Goal: Information Seeking & Learning: Learn about a topic

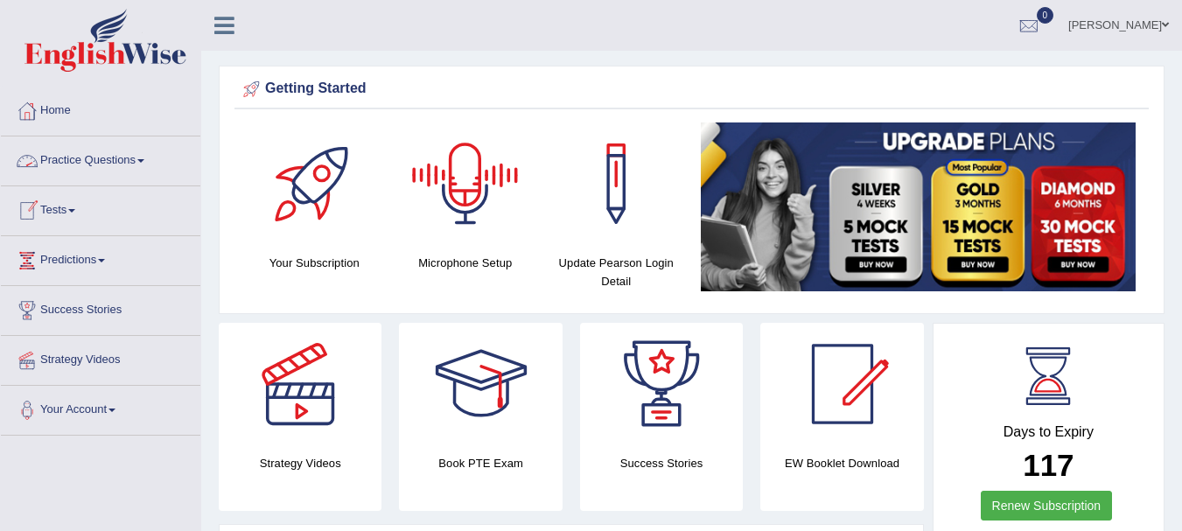
click at [88, 158] on link "Practice Questions" at bounding box center [101, 159] width 200 height 44
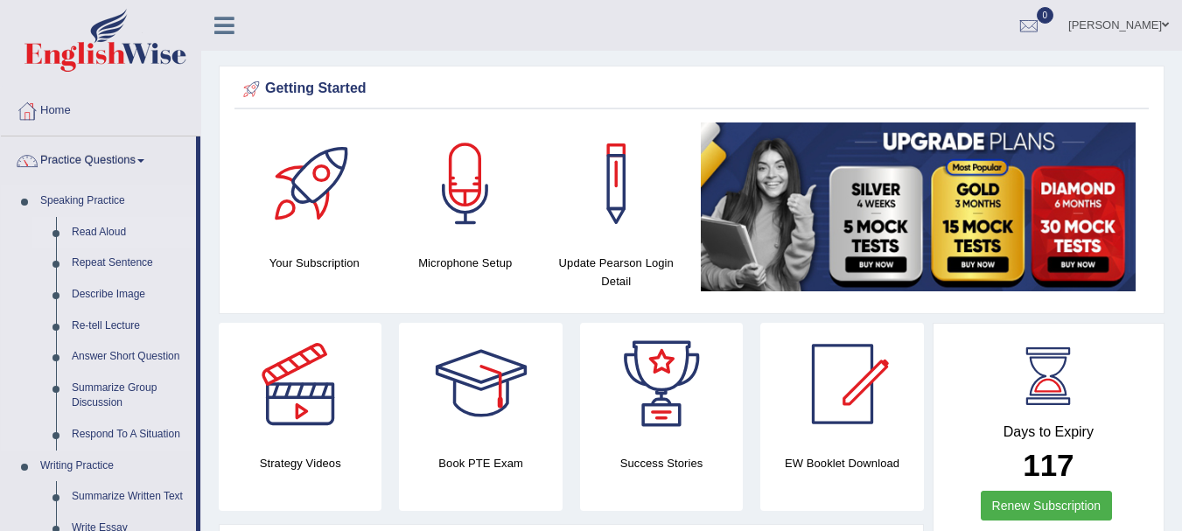
click at [96, 229] on link "Read Aloud" at bounding box center [130, 233] width 132 height 32
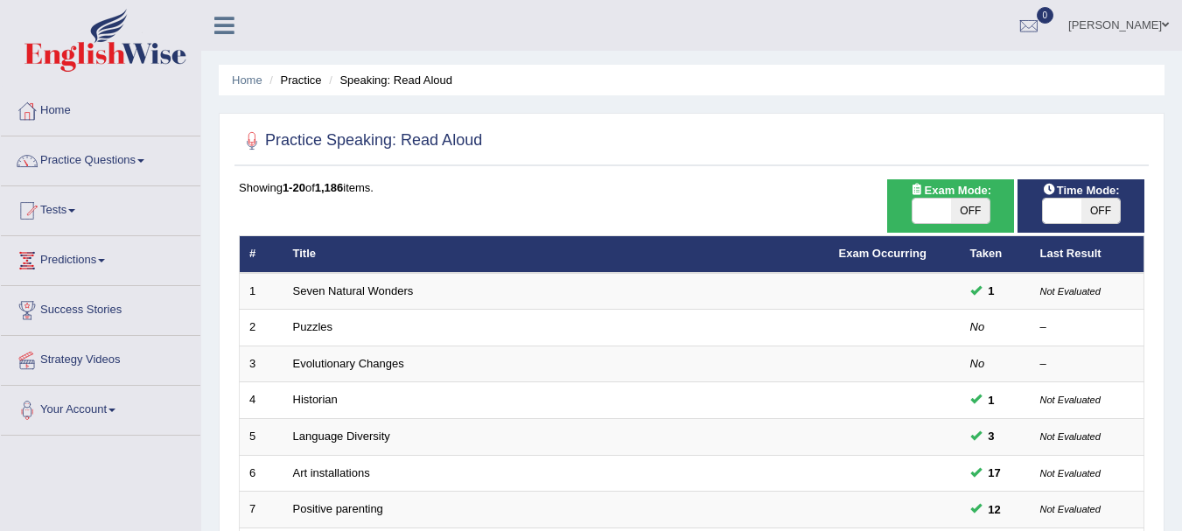
click at [923, 219] on span at bounding box center [932, 211] width 39 height 25
checkbox input "true"
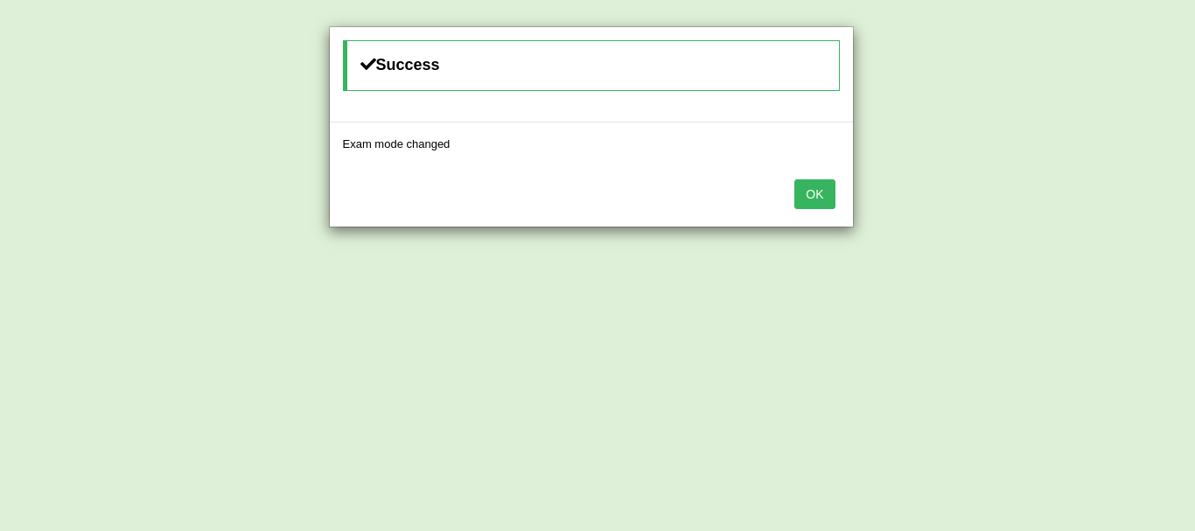
click at [830, 198] on button "OK" at bounding box center [815, 194] width 40 height 30
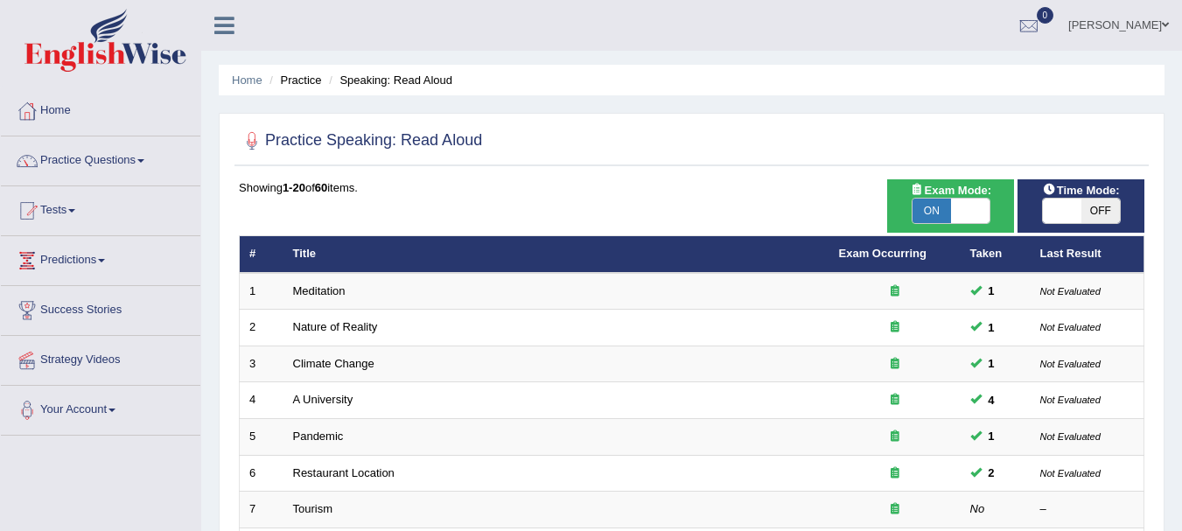
click at [1048, 207] on span at bounding box center [1062, 211] width 39 height 25
checkbox input "true"
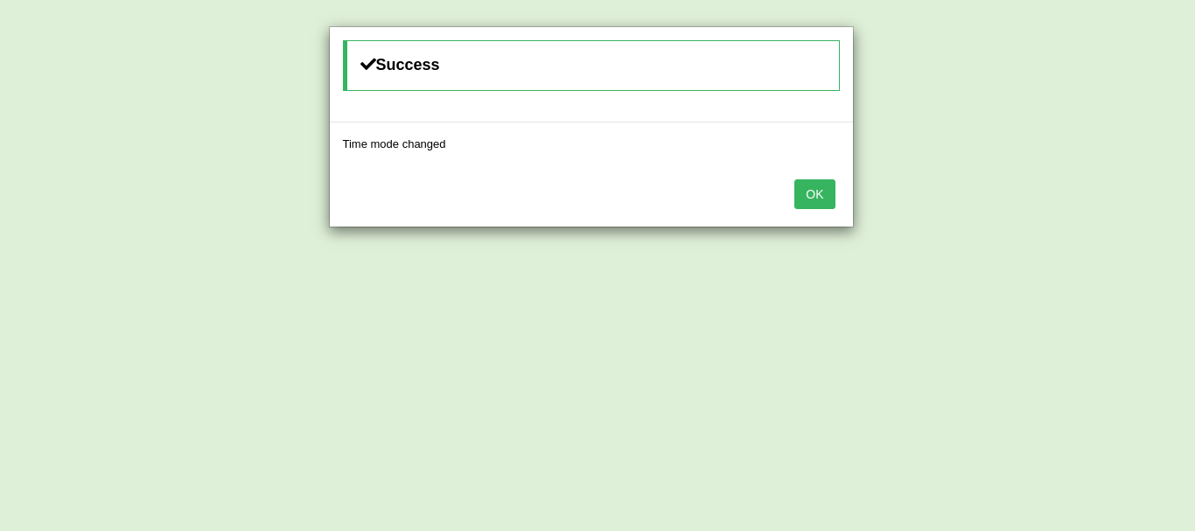
click at [826, 193] on button "OK" at bounding box center [815, 194] width 40 height 30
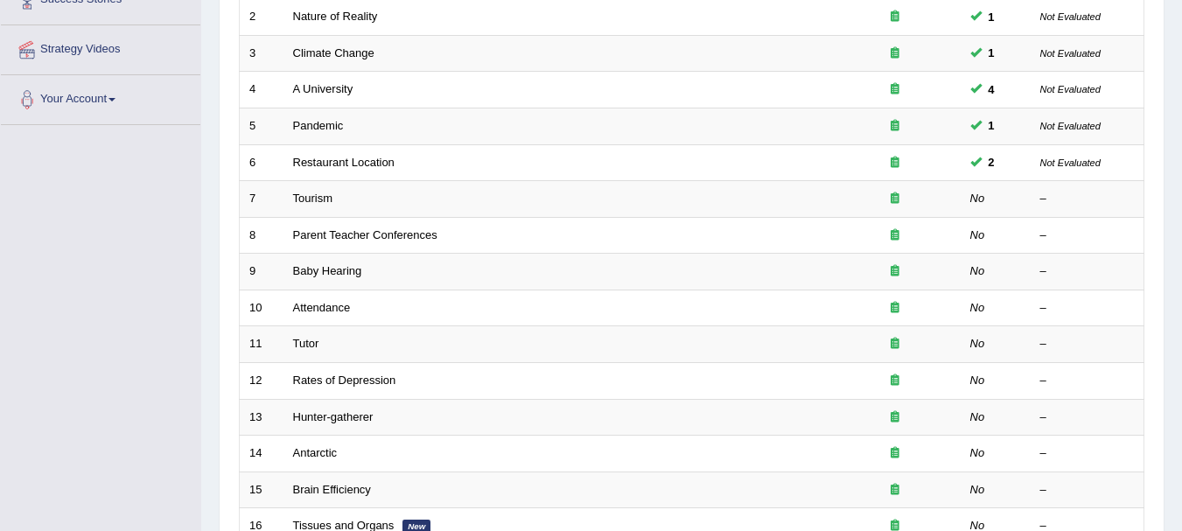
scroll to position [321, 0]
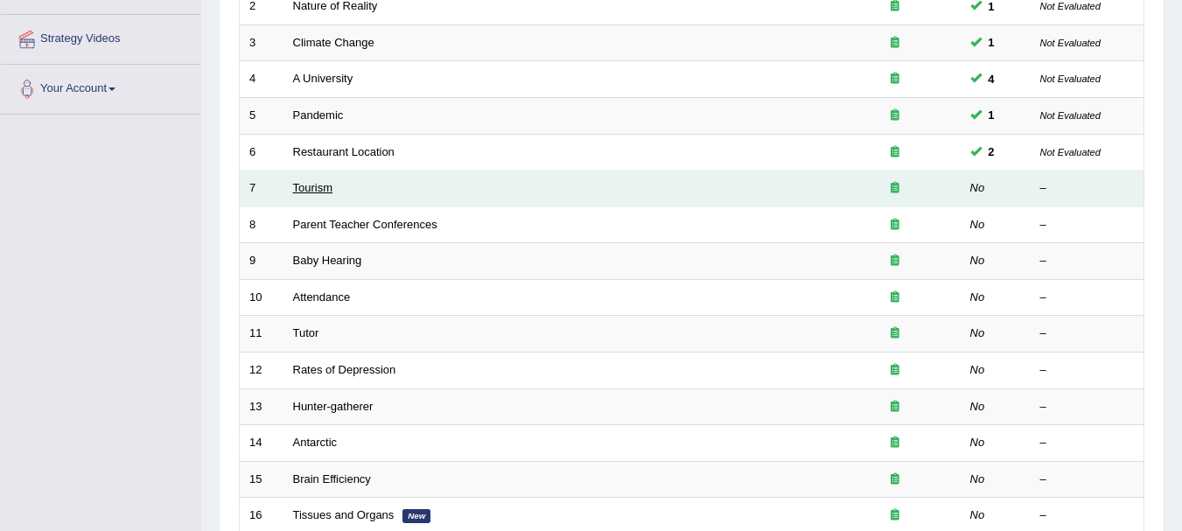
click at [321, 189] on link "Tourism" at bounding box center [313, 187] width 40 height 13
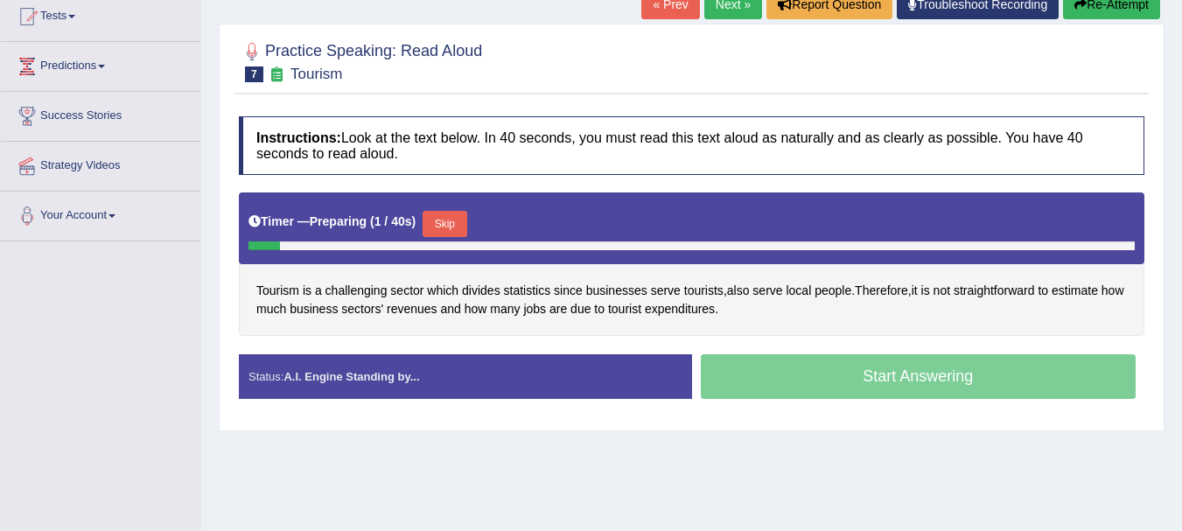
drag, startPoint x: 1189, startPoint y: 179, endPoint x: 1157, endPoint y: 290, distance: 114.9
click at [1157, 290] on html "Toggle navigation Home Practice Questions Speaking Practice Read Aloud Repeat S…" at bounding box center [591, 71] width 1182 height 531
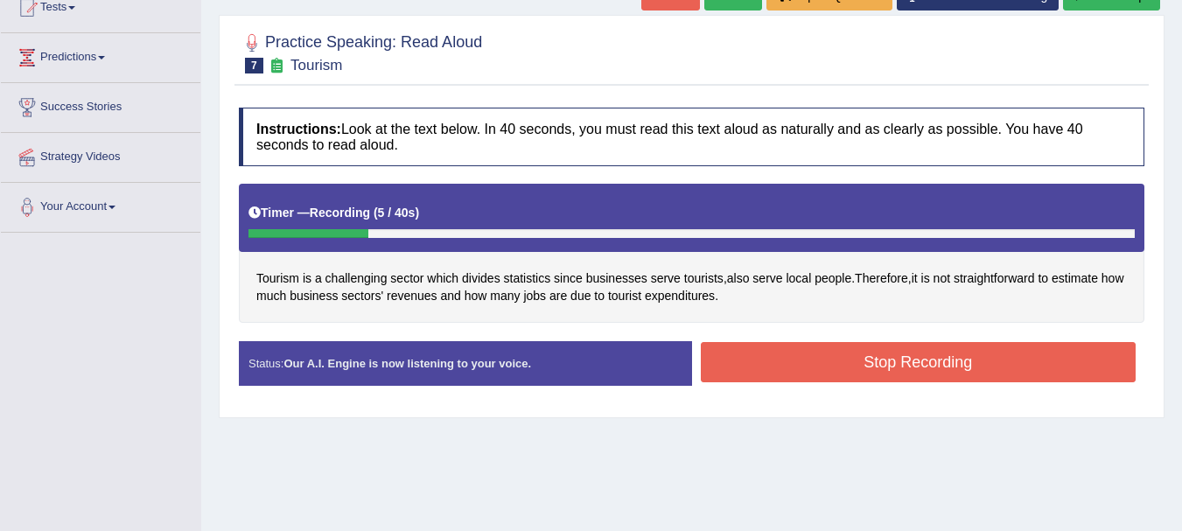
click at [877, 359] on button "Stop Recording" at bounding box center [919, 362] width 436 height 40
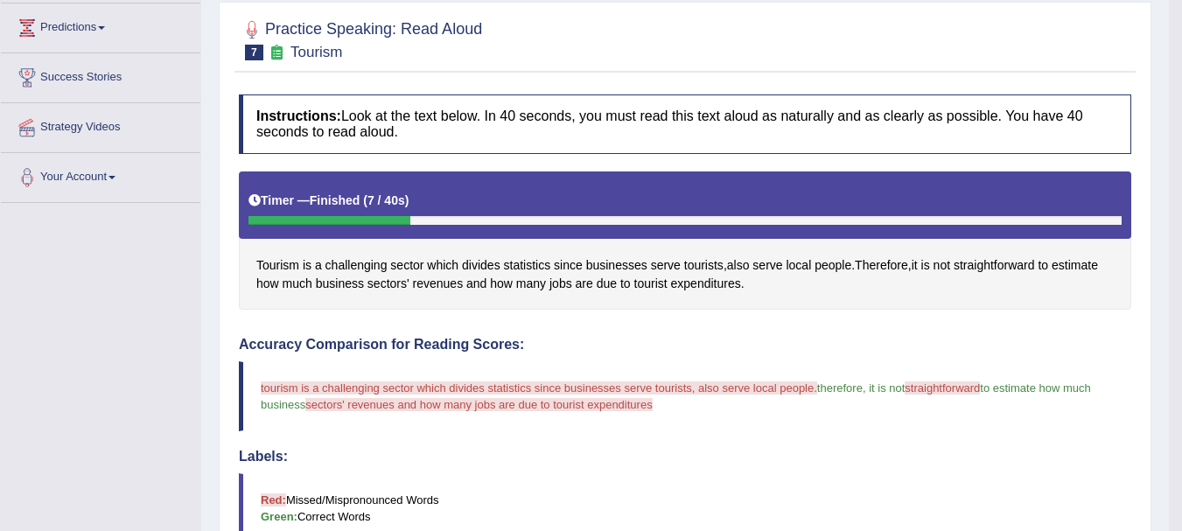
scroll to position [0, 0]
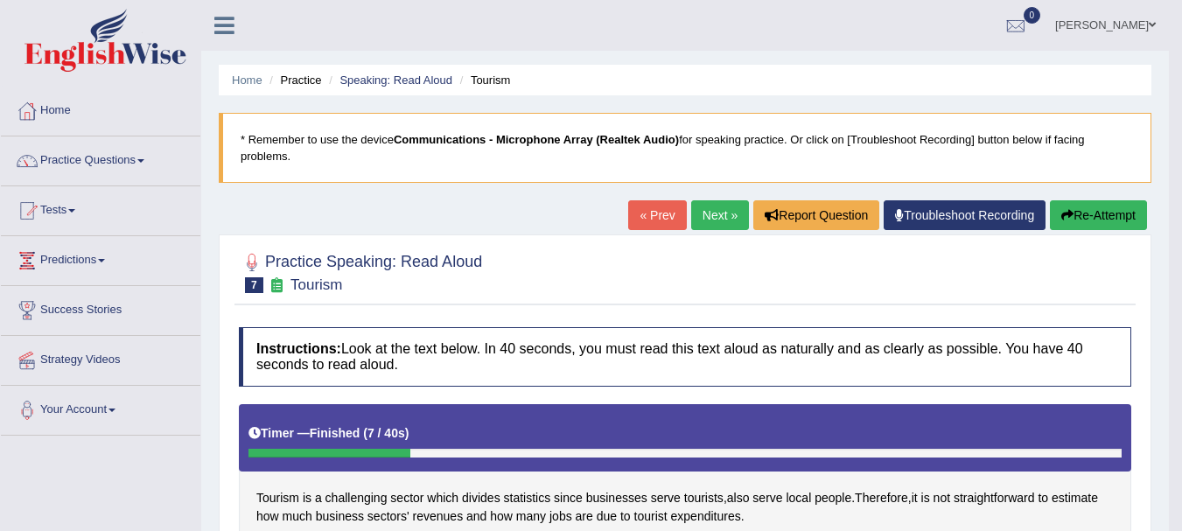
click at [1096, 227] on button "Re-Attempt" at bounding box center [1098, 215] width 97 height 30
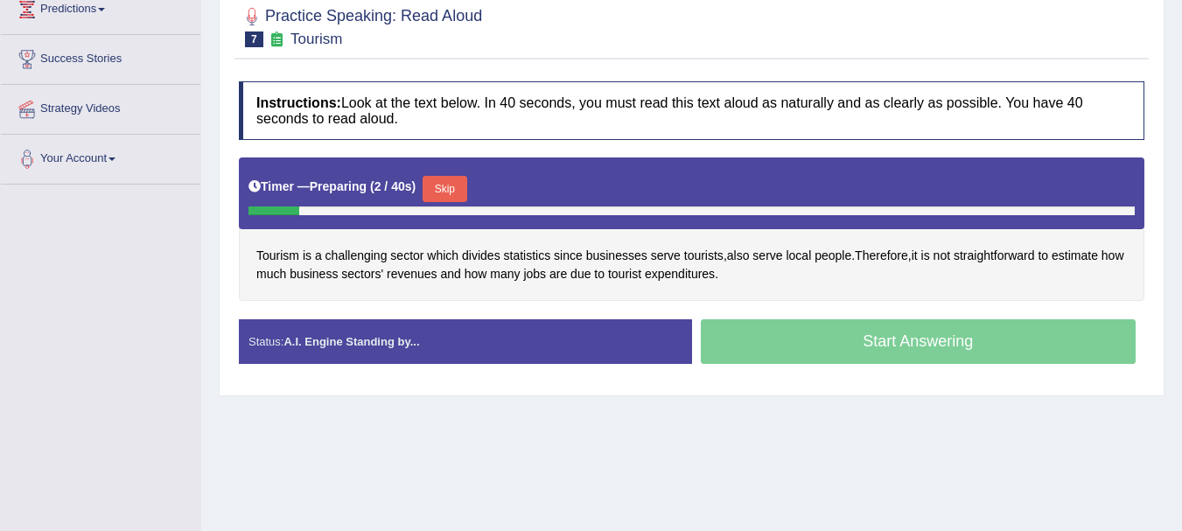
scroll to position [253, 0]
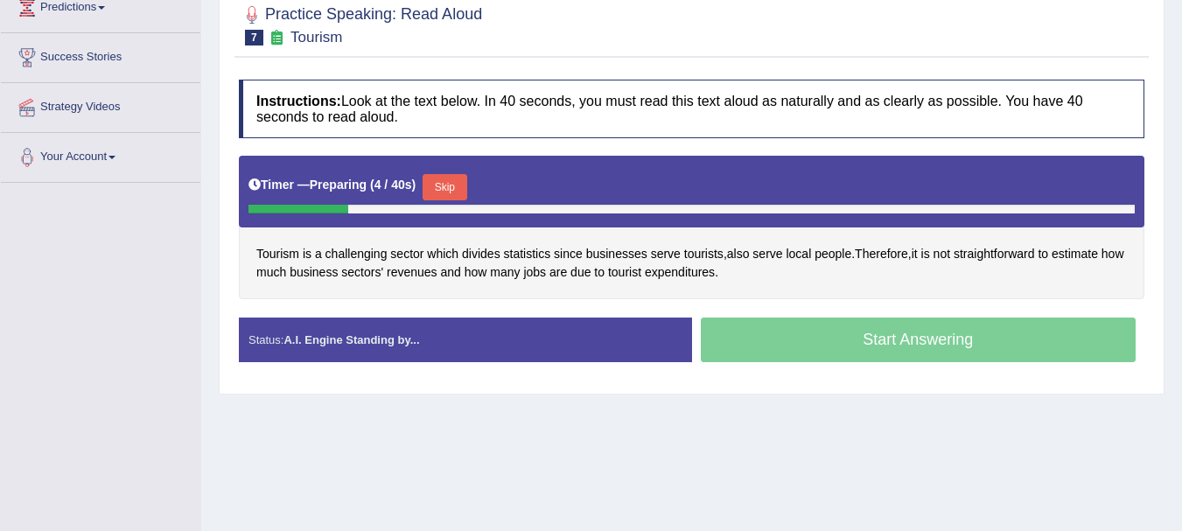
click at [450, 186] on button "Skip" at bounding box center [445, 187] width 44 height 26
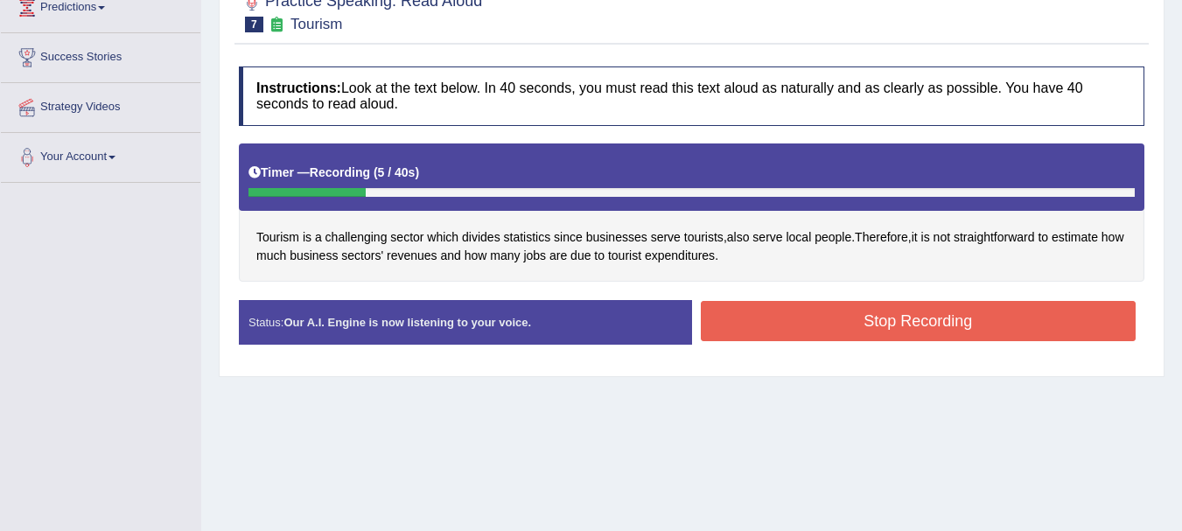
click at [895, 323] on button "Stop Recording" at bounding box center [919, 321] width 436 height 40
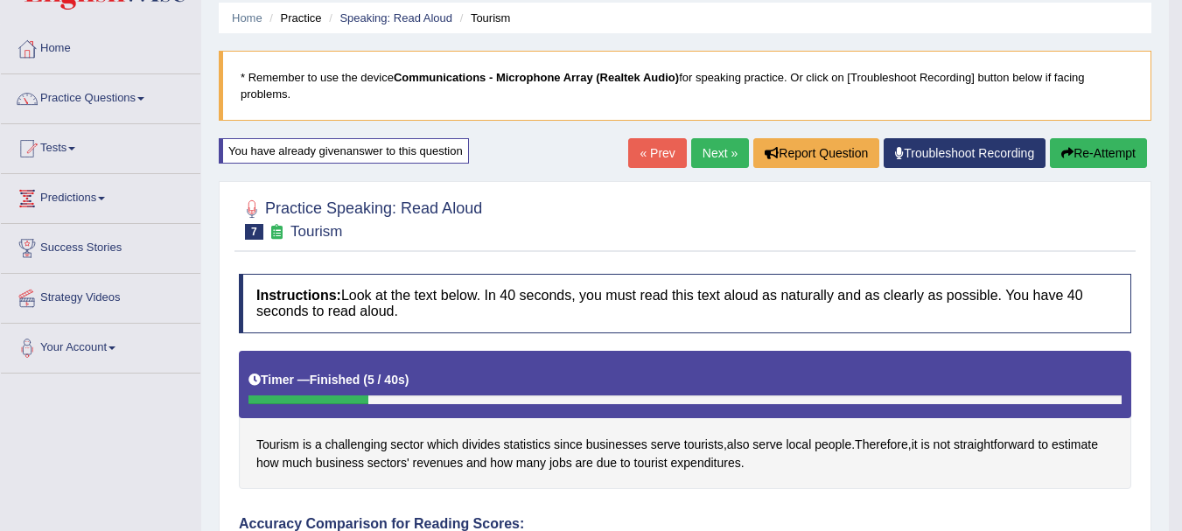
scroll to position [58, 0]
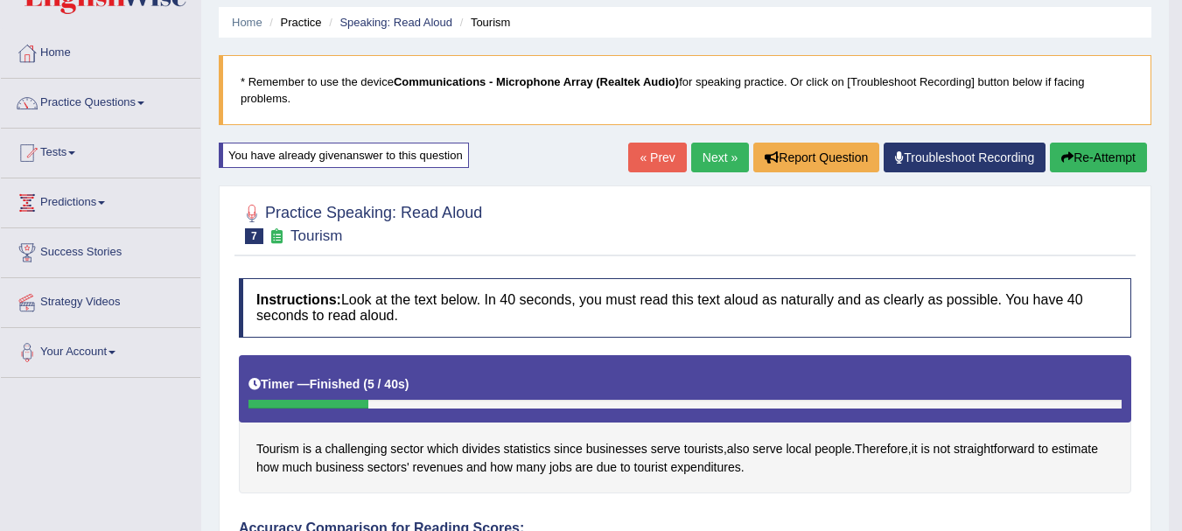
click at [716, 167] on link "Next »" at bounding box center [720, 158] width 58 height 30
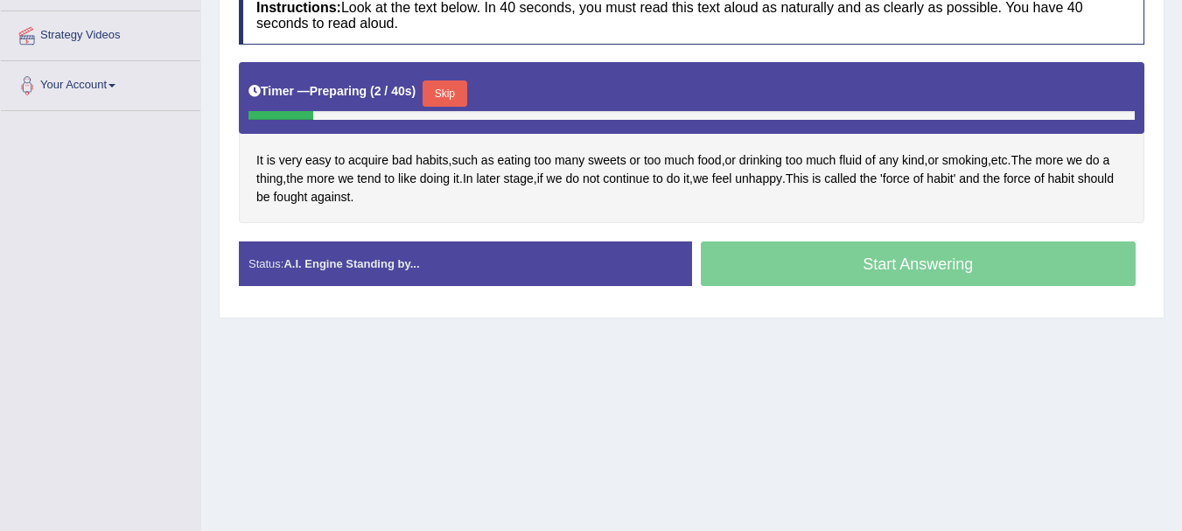
scroll to position [328, 0]
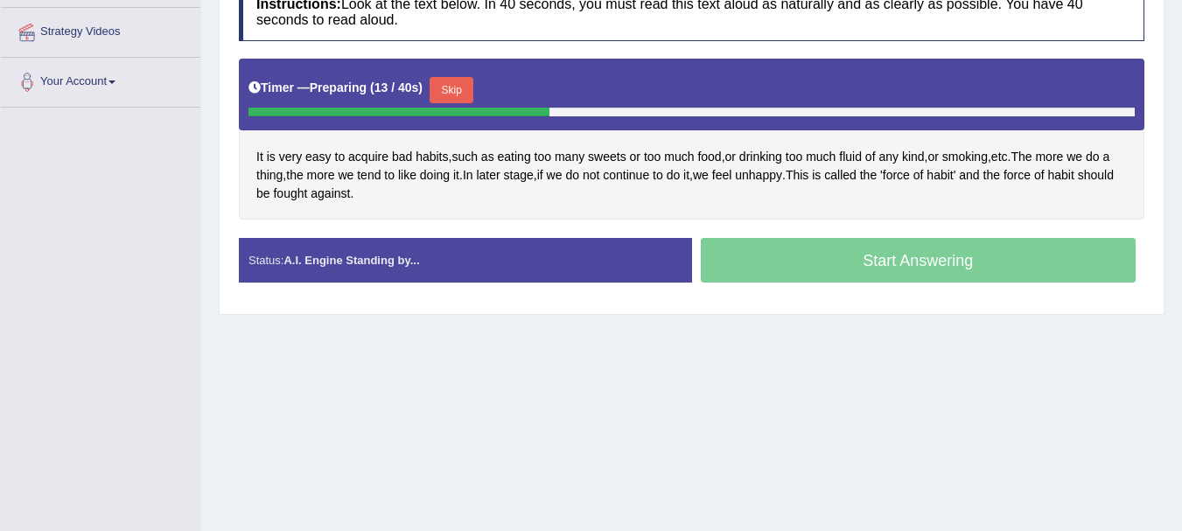
click at [455, 90] on button "Skip" at bounding box center [452, 90] width 44 height 26
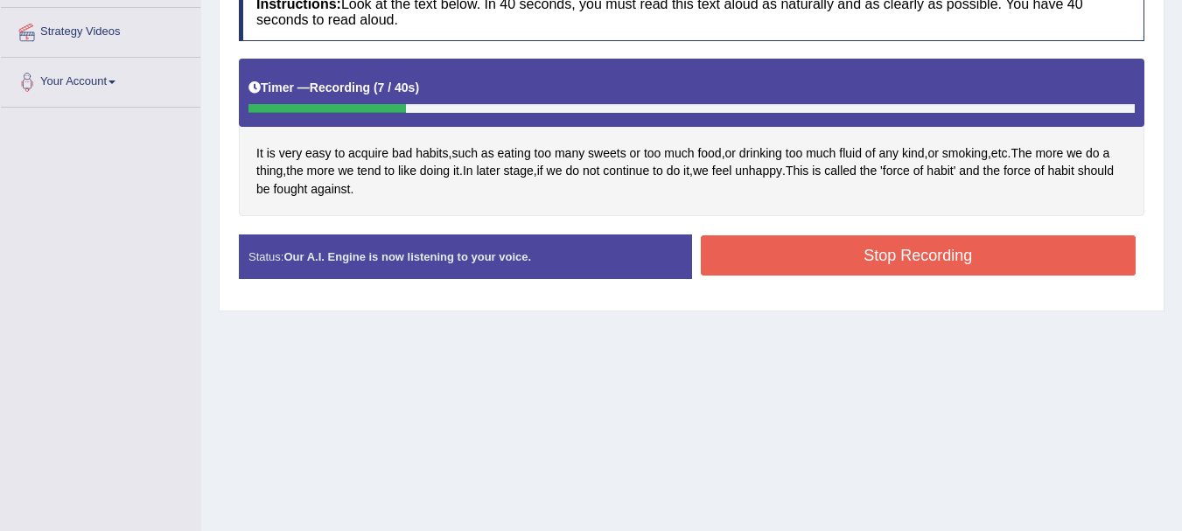
click at [836, 262] on button "Stop Recording" at bounding box center [919, 255] width 436 height 40
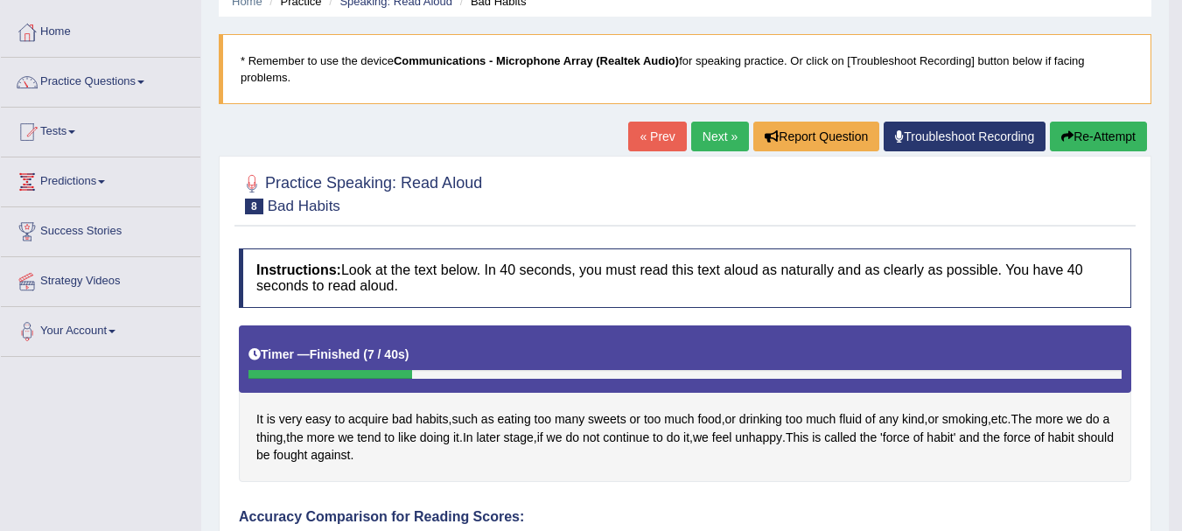
scroll to position [21, 0]
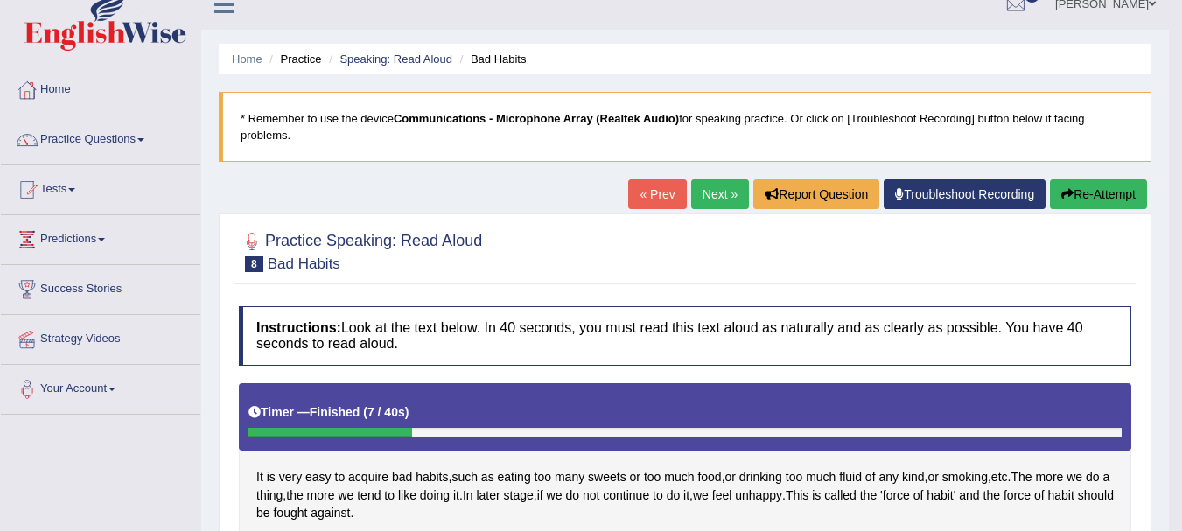
click at [1080, 192] on button "Re-Attempt" at bounding box center [1098, 194] width 97 height 30
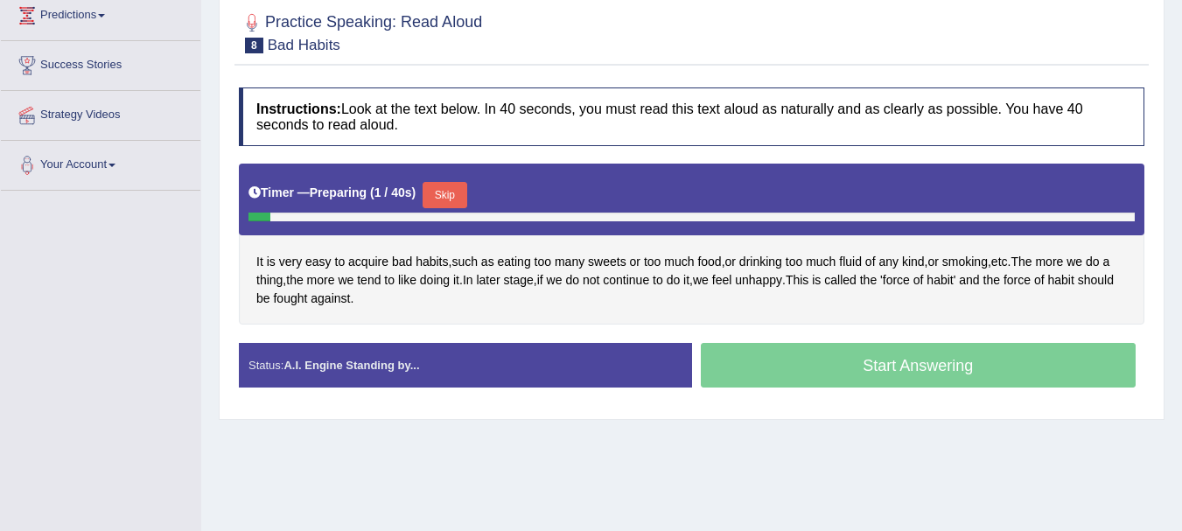
scroll to position [294, 0]
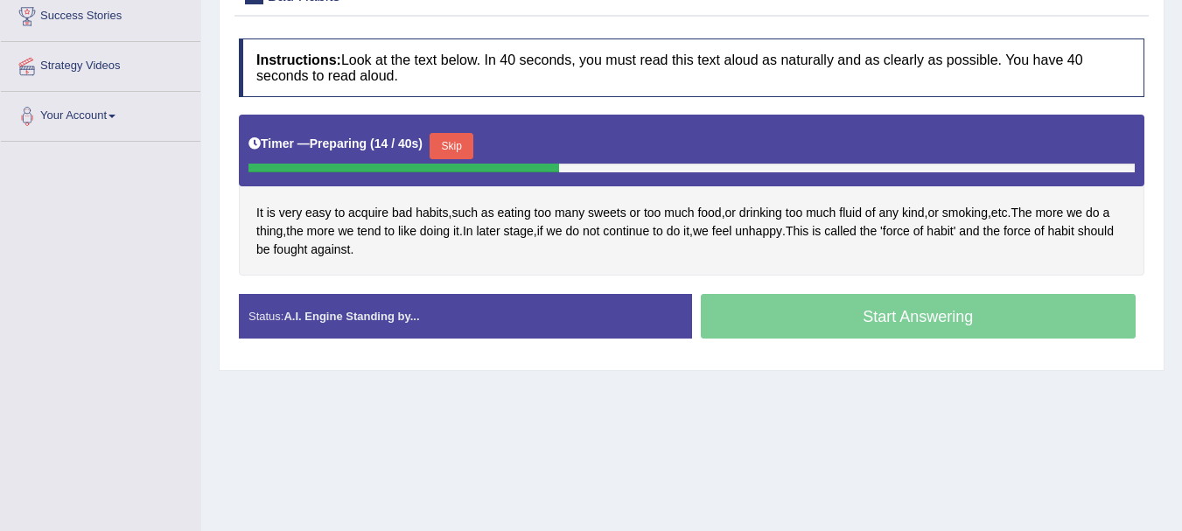
click at [463, 152] on button "Skip" at bounding box center [452, 146] width 44 height 26
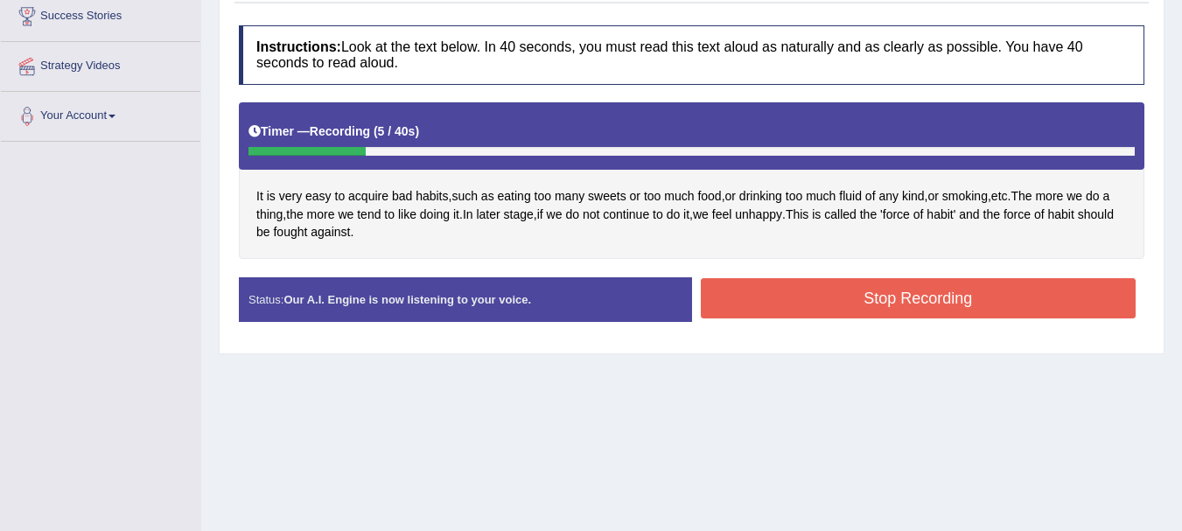
click at [859, 305] on button "Stop Recording" at bounding box center [919, 298] width 436 height 40
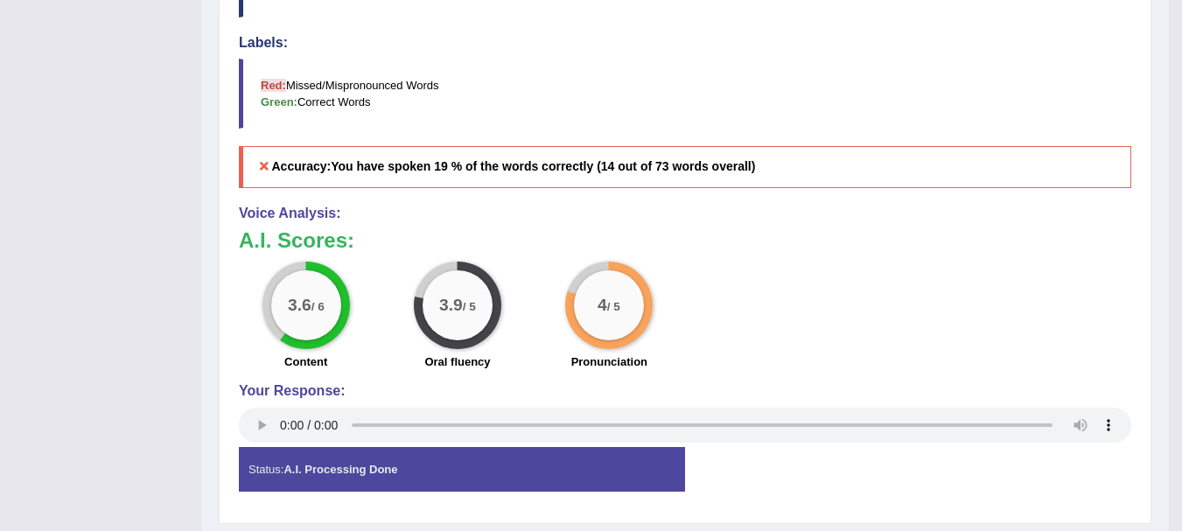
scroll to position [740, 0]
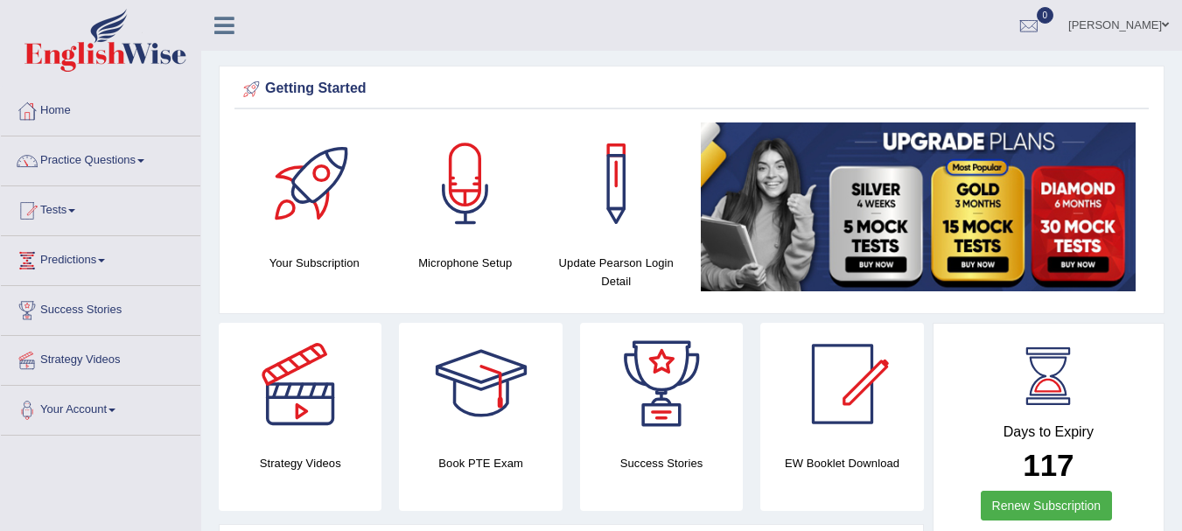
click at [105, 157] on link "Practice Questions" at bounding box center [101, 159] width 200 height 44
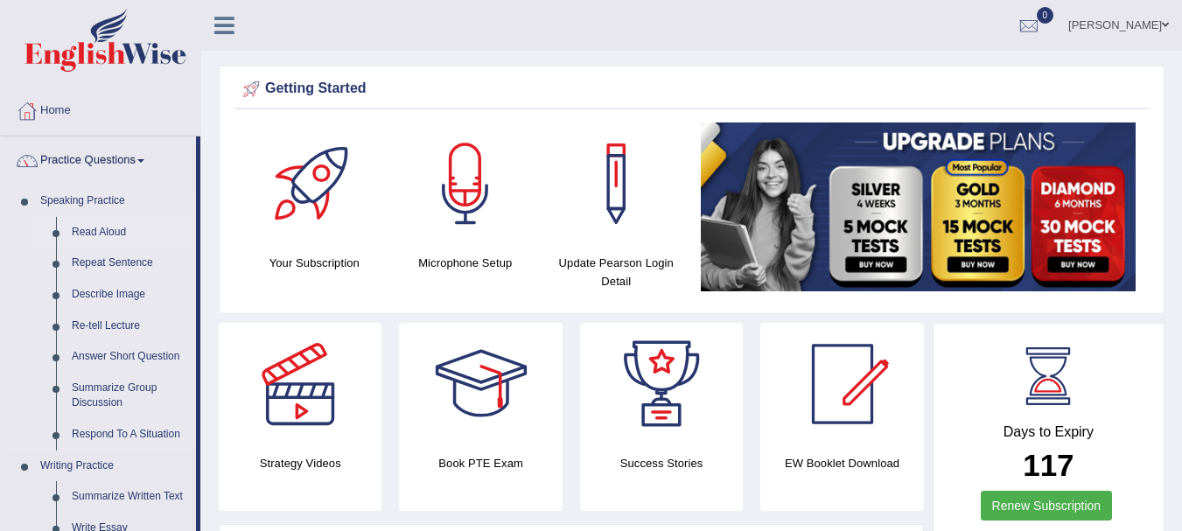
click at [97, 228] on link "Read Aloud" at bounding box center [130, 233] width 132 height 32
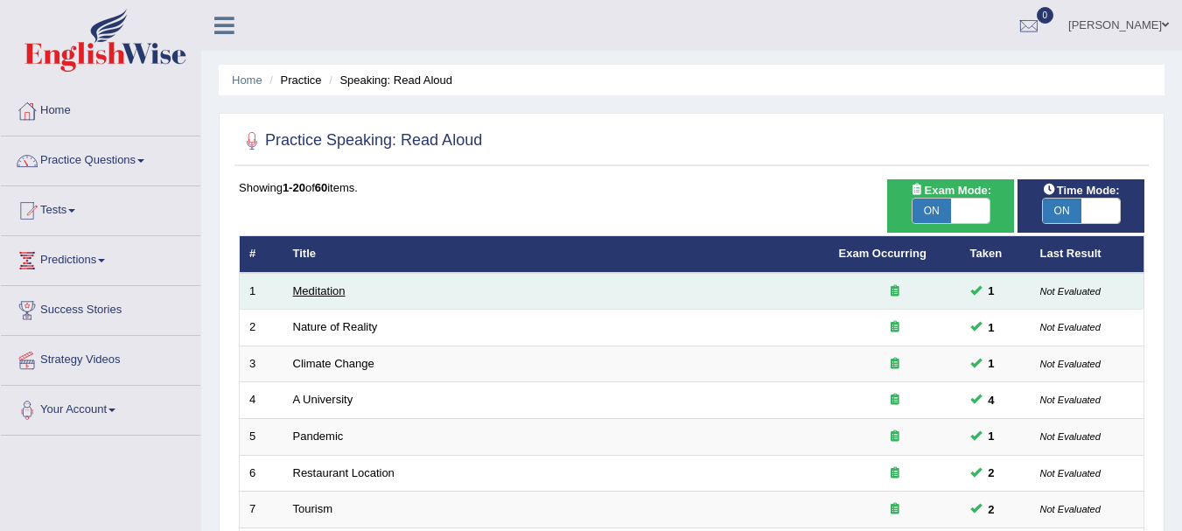
click at [315, 291] on link "Meditation" at bounding box center [319, 290] width 53 height 13
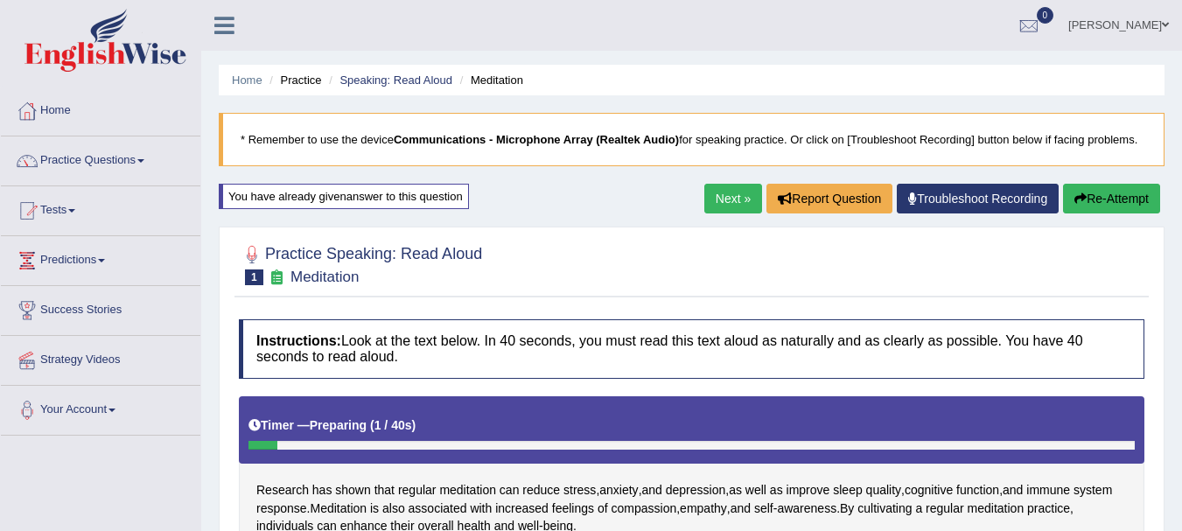
click at [712, 22] on ul "Mudassar Sultan Toggle navigation Username: MudassarS Access Type: Online Subsc…" at bounding box center [838, 25] width 687 height 50
click at [717, 186] on link "Next »" at bounding box center [733, 199] width 58 height 30
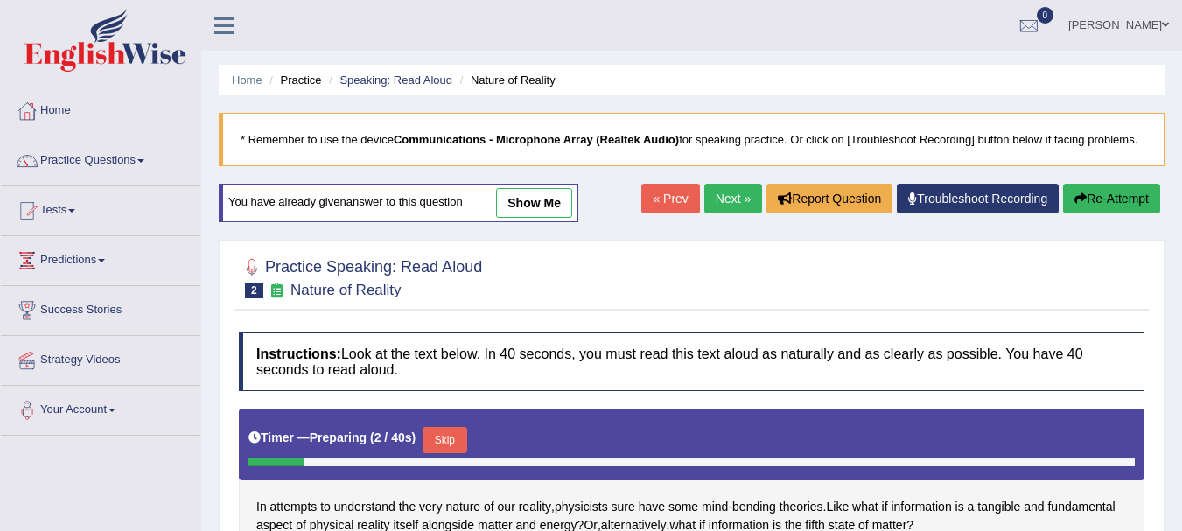
click at [536, 188] on link "show me" at bounding box center [534, 203] width 76 height 30
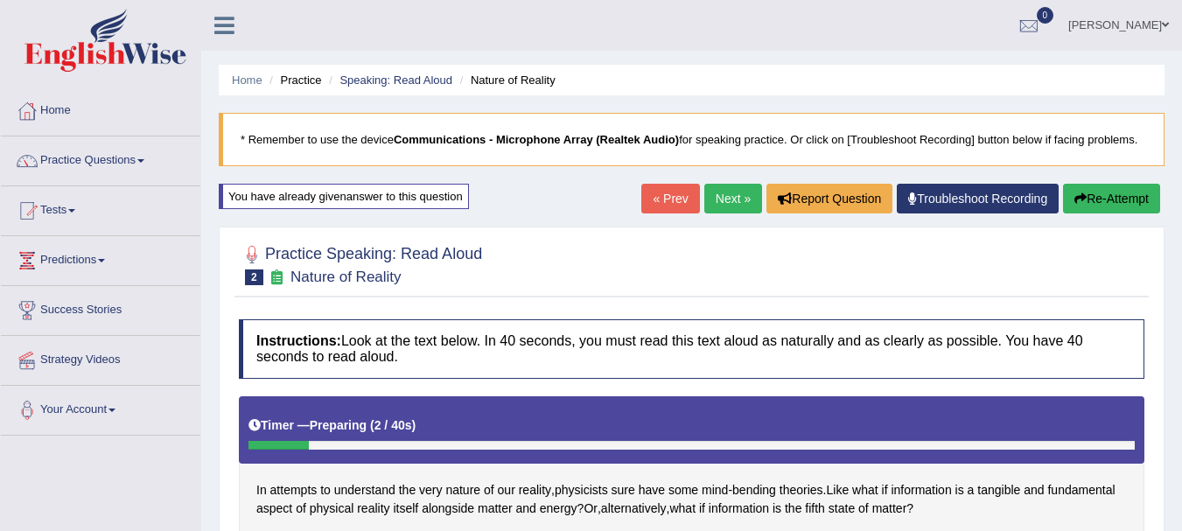
click at [719, 196] on link "Next »" at bounding box center [733, 199] width 58 height 30
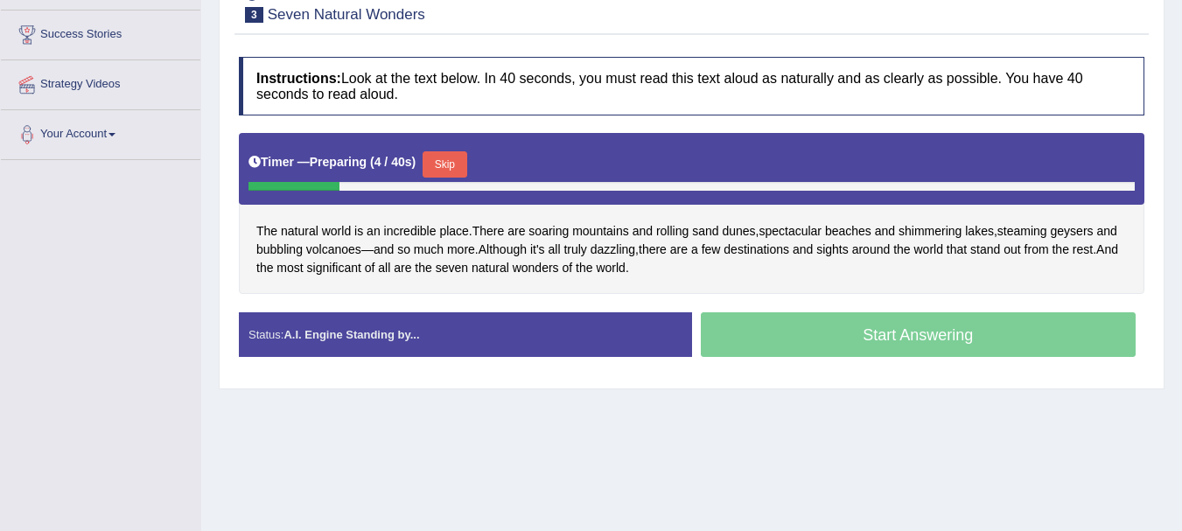
scroll to position [175, 0]
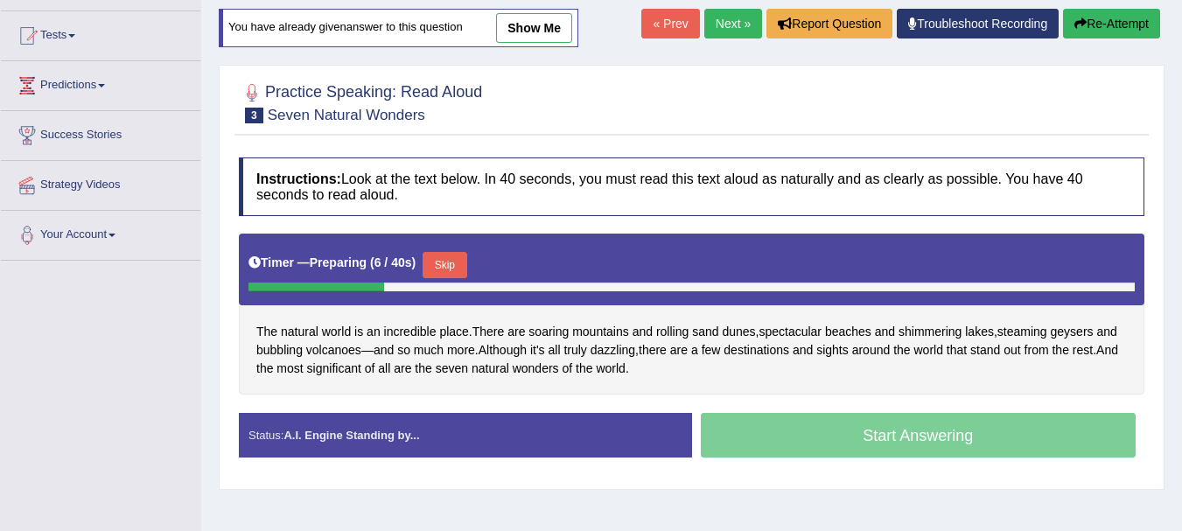
click at [548, 32] on link "show me" at bounding box center [534, 28] width 76 height 30
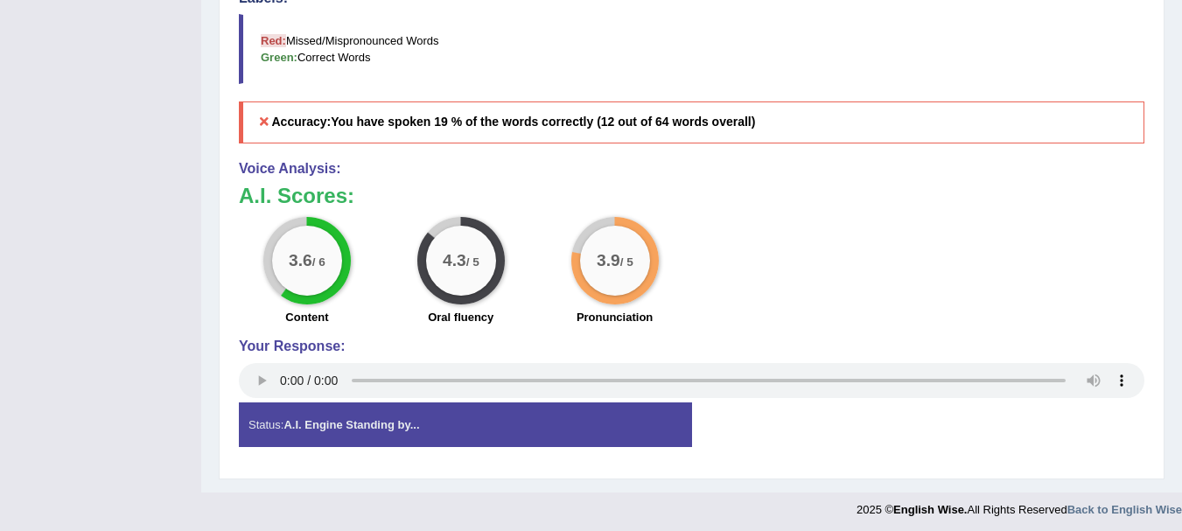
scroll to position [724, 0]
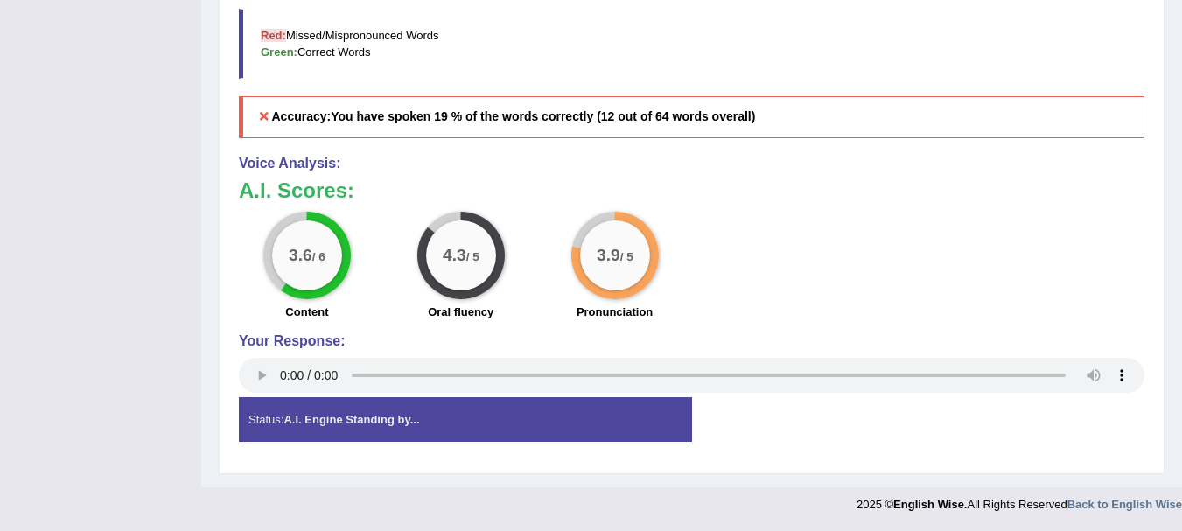
click at [605, 254] on big "3.9" at bounding box center [609, 255] width 24 height 19
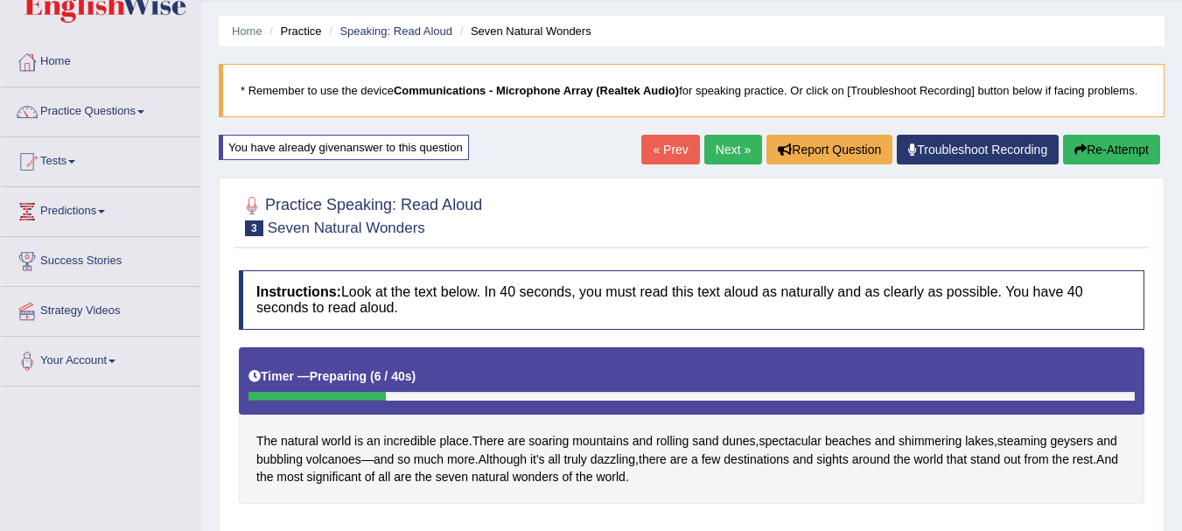
scroll to position [0, 0]
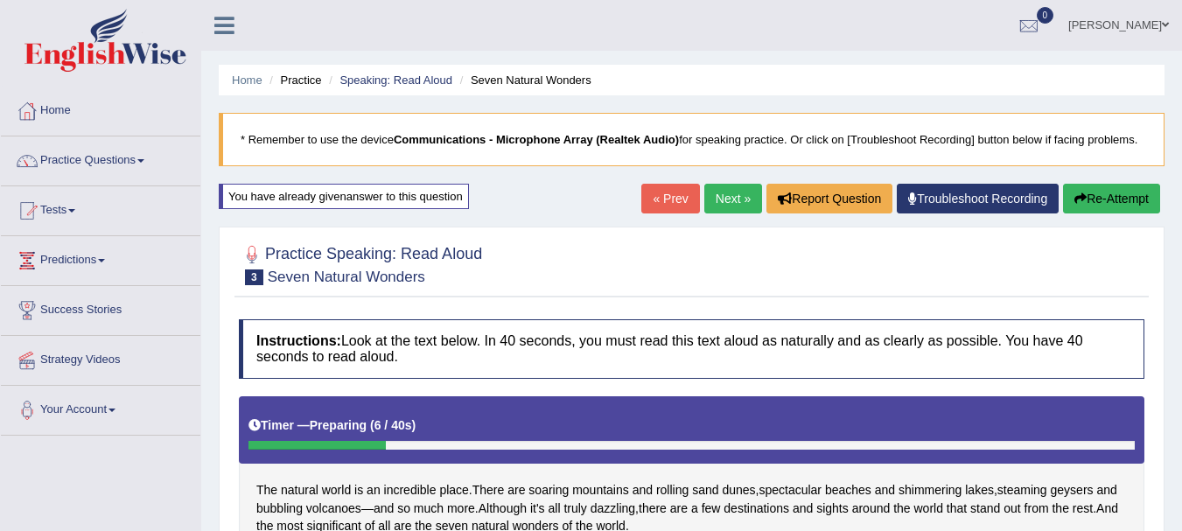
click at [713, 200] on link "Next »" at bounding box center [733, 199] width 58 height 30
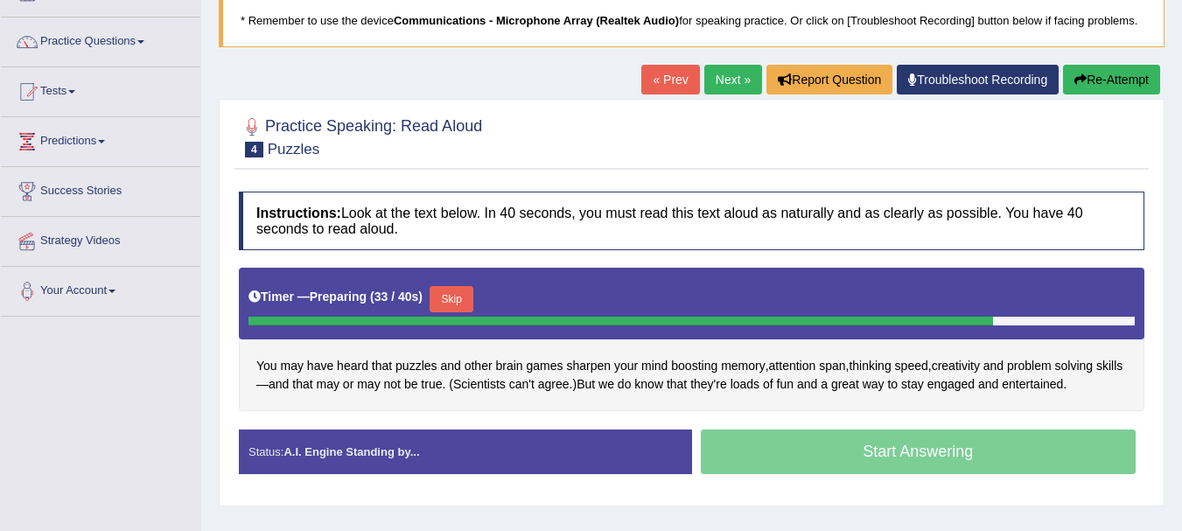
scroll to position [123, 0]
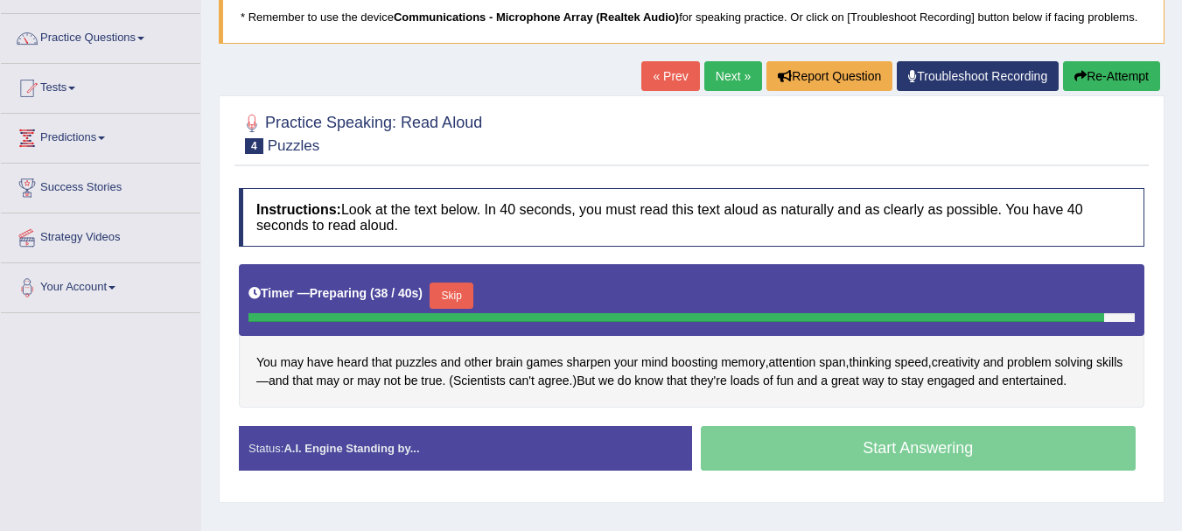
click at [564, 230] on h4 "Instructions: Look at the text below. In 40 seconds, you must read this text al…" at bounding box center [692, 217] width 906 height 59
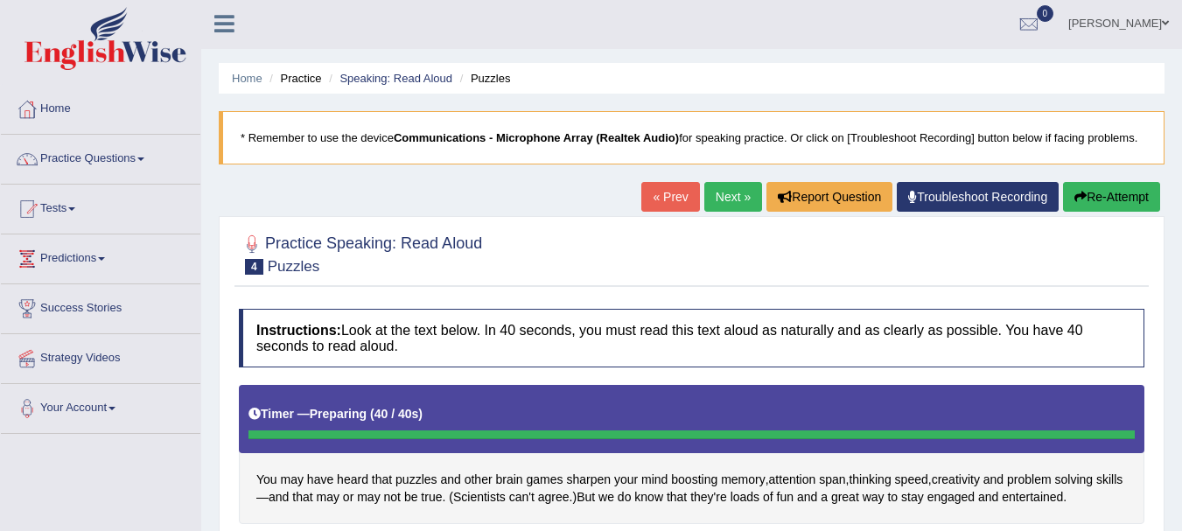
scroll to position [0, 0]
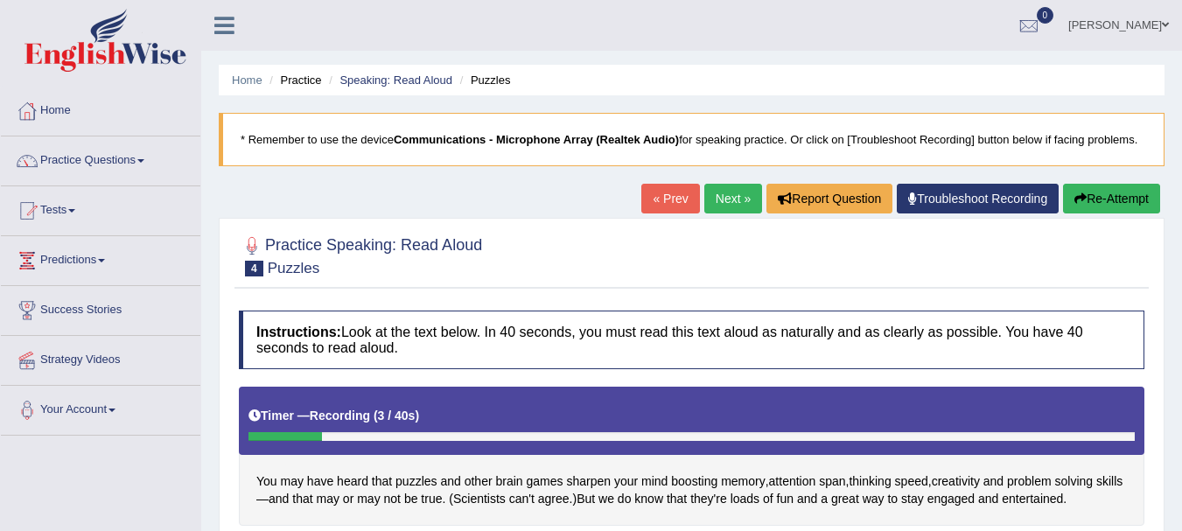
click at [731, 195] on link "Next »" at bounding box center [733, 199] width 58 height 30
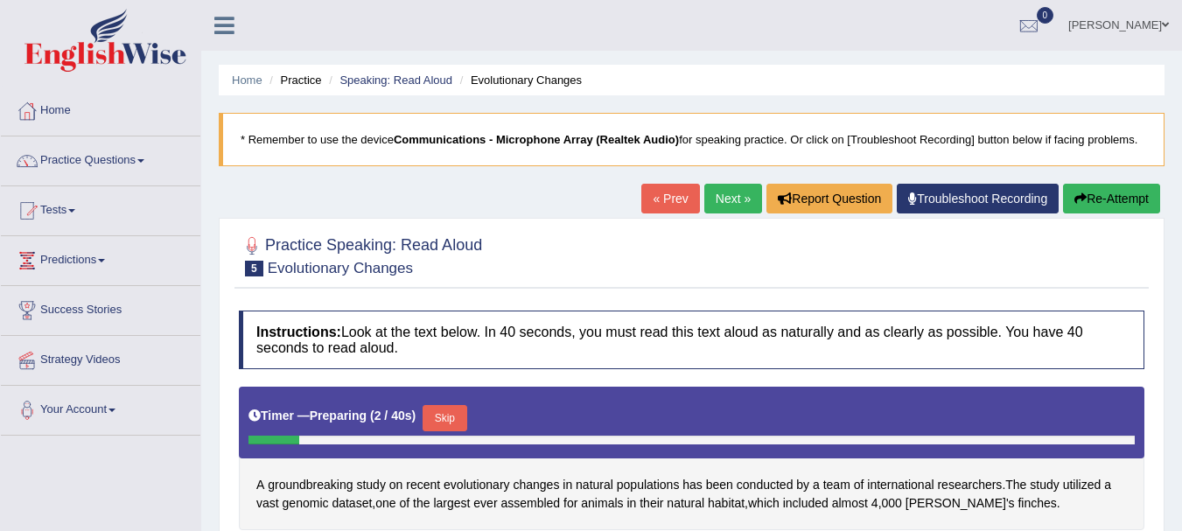
click at [370, 66] on ul "Home Practice Speaking: Read Aloud Evolutionary Changes" at bounding box center [692, 80] width 946 height 31
click at [370, 81] on link "Speaking: Read Aloud" at bounding box center [396, 80] width 113 height 13
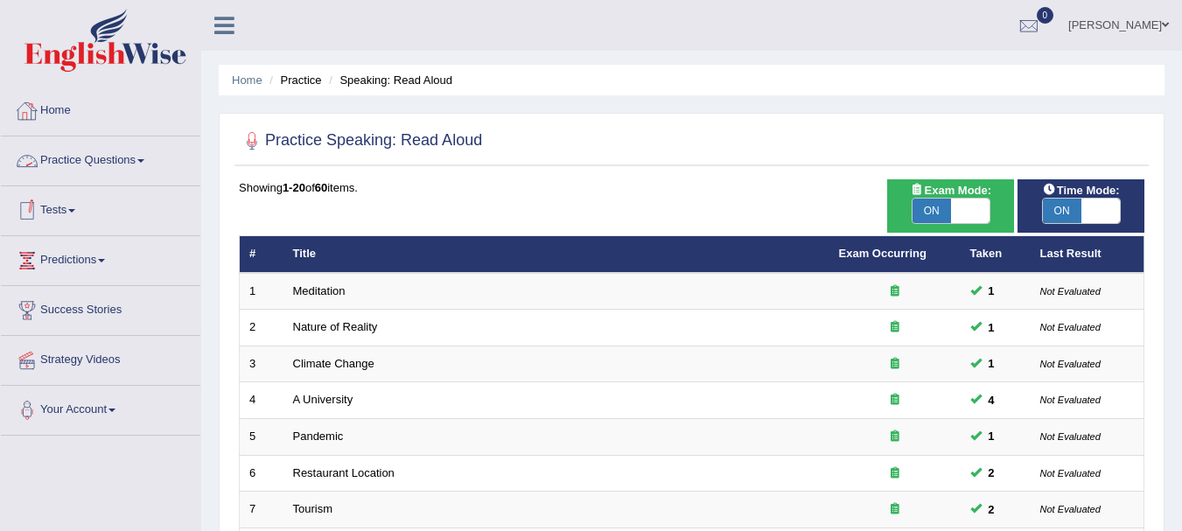
click at [100, 162] on link "Practice Questions" at bounding box center [101, 159] width 200 height 44
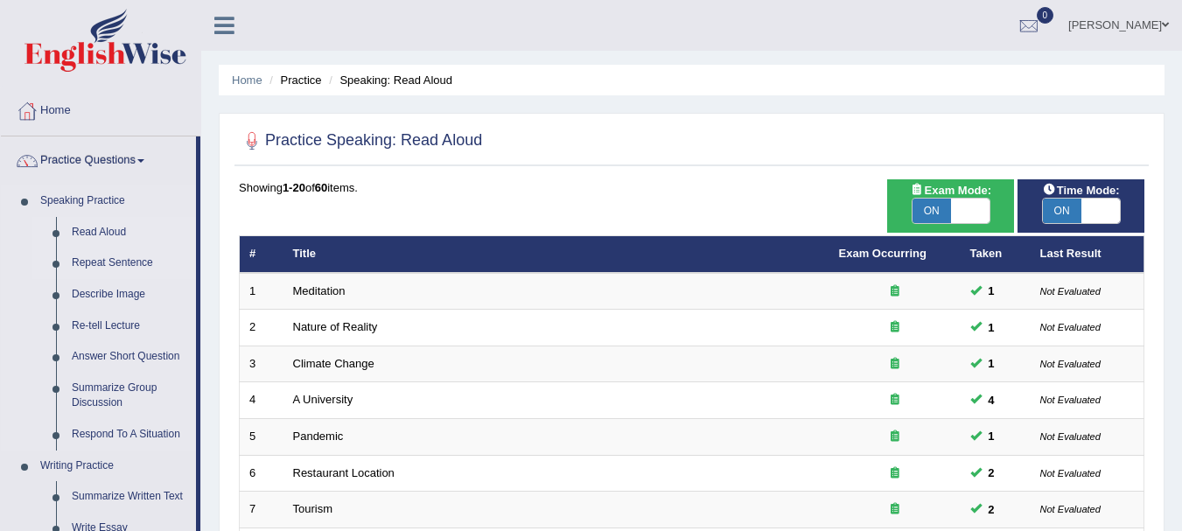
click at [111, 258] on link "Repeat Sentence" at bounding box center [130, 264] width 132 height 32
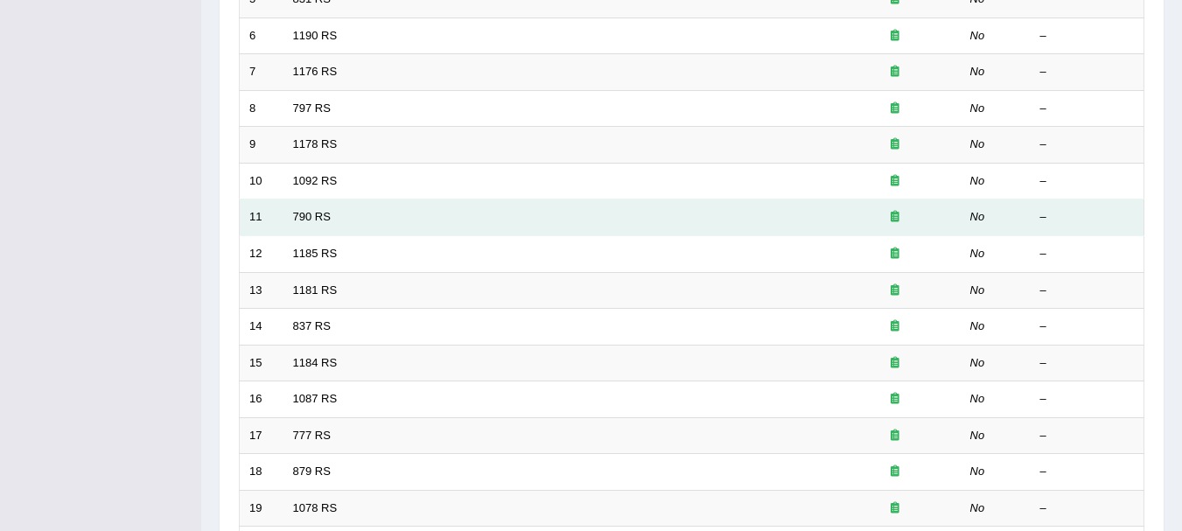
scroll to position [627, 0]
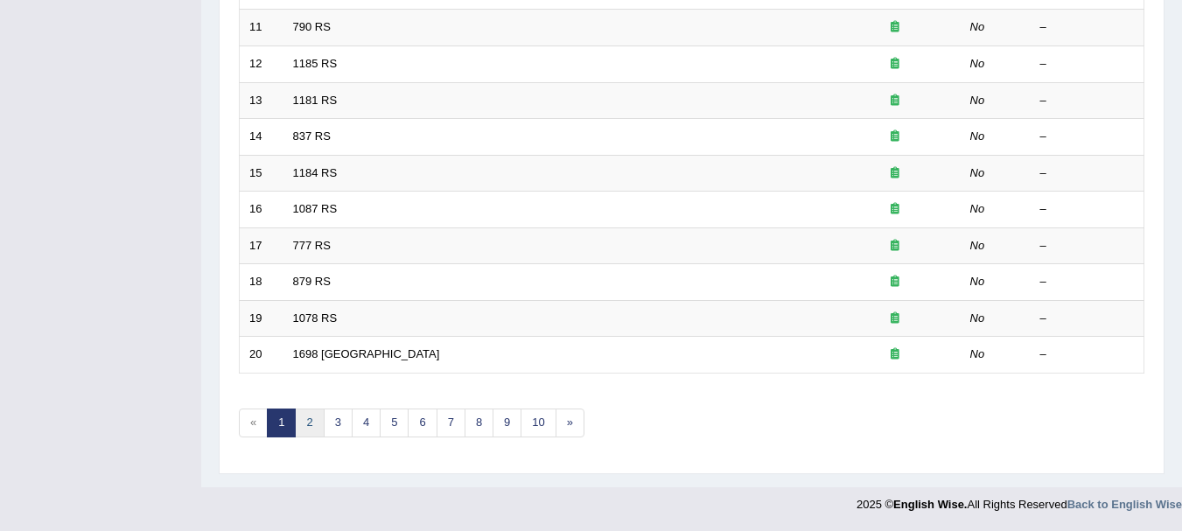
click at [312, 424] on link "2" at bounding box center [309, 423] width 29 height 29
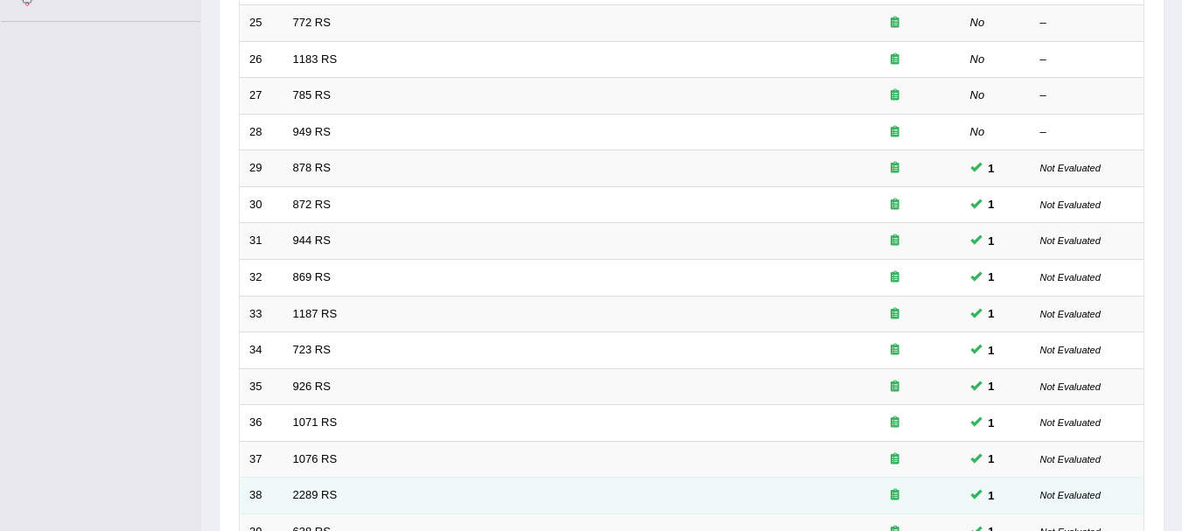
scroll to position [365, 0]
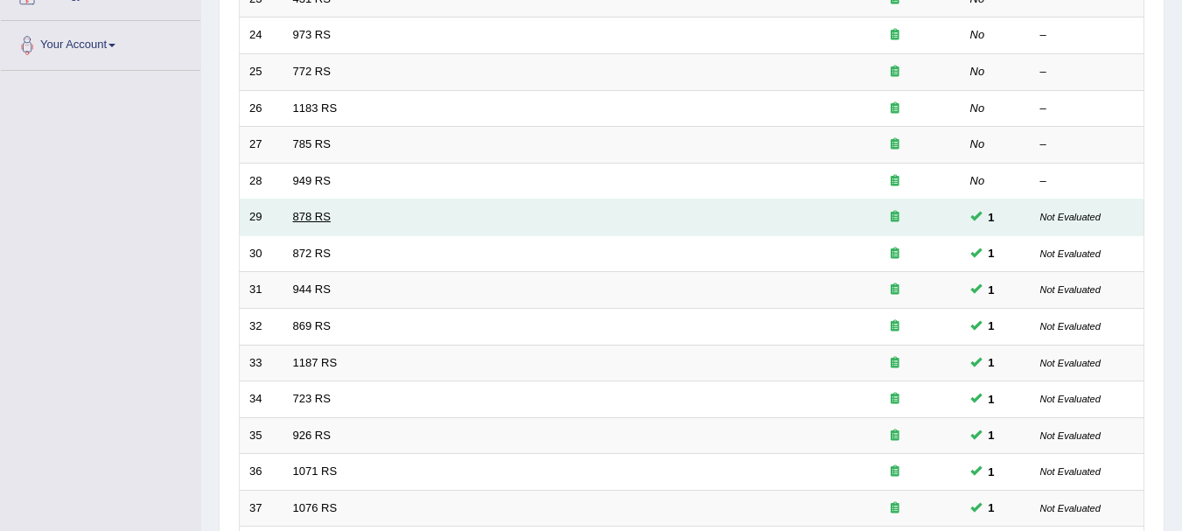
click at [320, 212] on link "878 RS" at bounding box center [312, 216] width 38 height 13
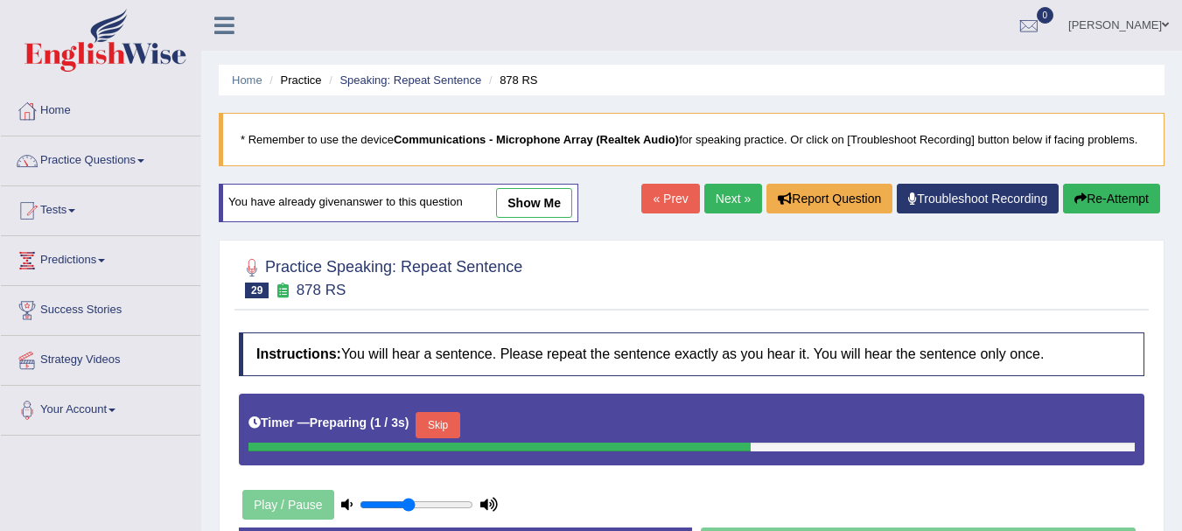
click at [549, 200] on link "show me" at bounding box center [534, 203] width 76 height 30
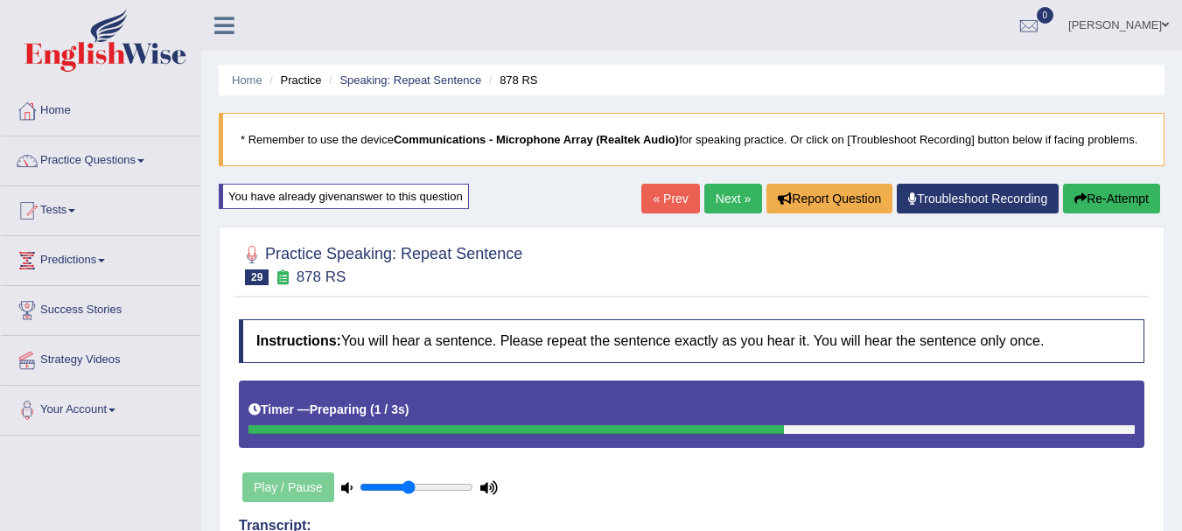
click at [716, 199] on link "Next »" at bounding box center [733, 199] width 58 height 30
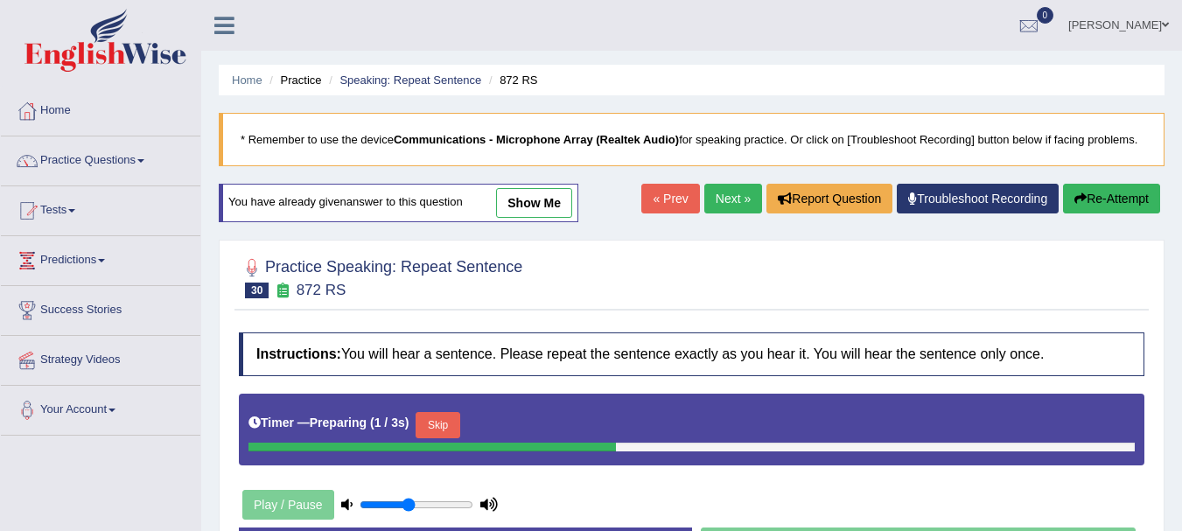
click at [547, 192] on link "show me" at bounding box center [534, 203] width 76 height 30
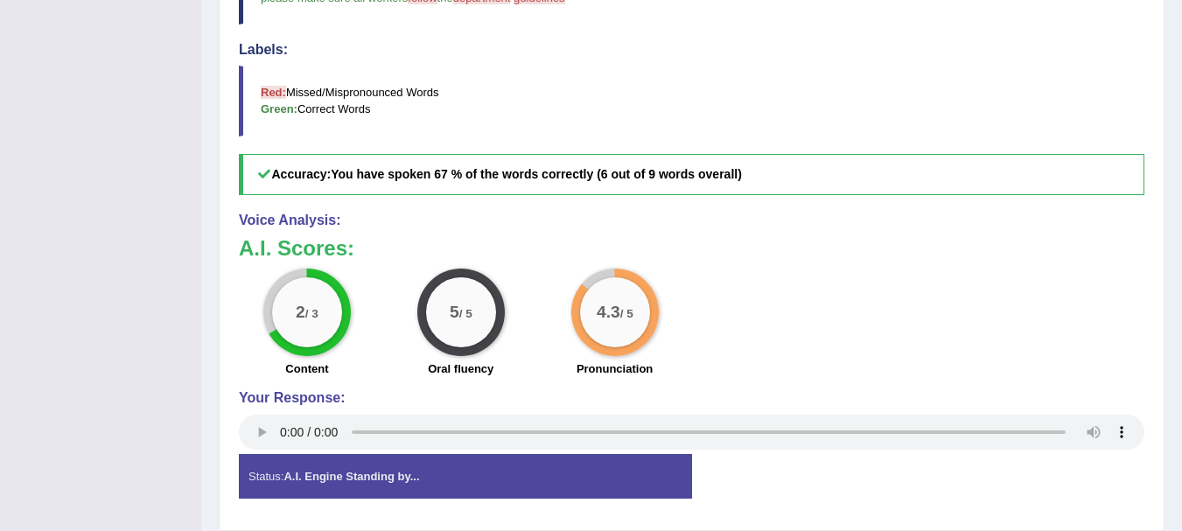
scroll to position [646, 0]
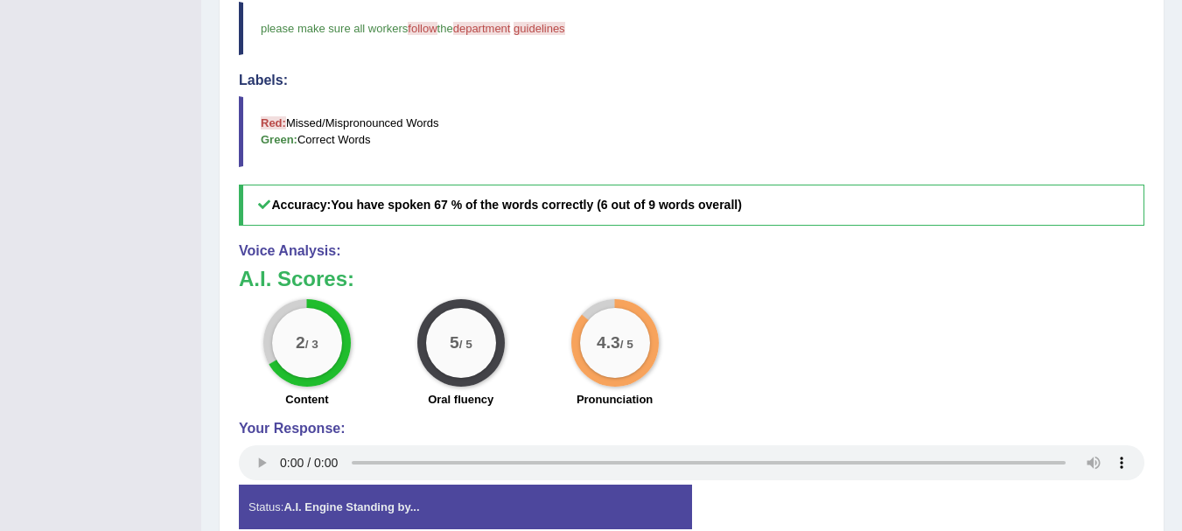
click at [259, 383] on div "2 / 3 Content" at bounding box center [307, 355] width 154 height 113
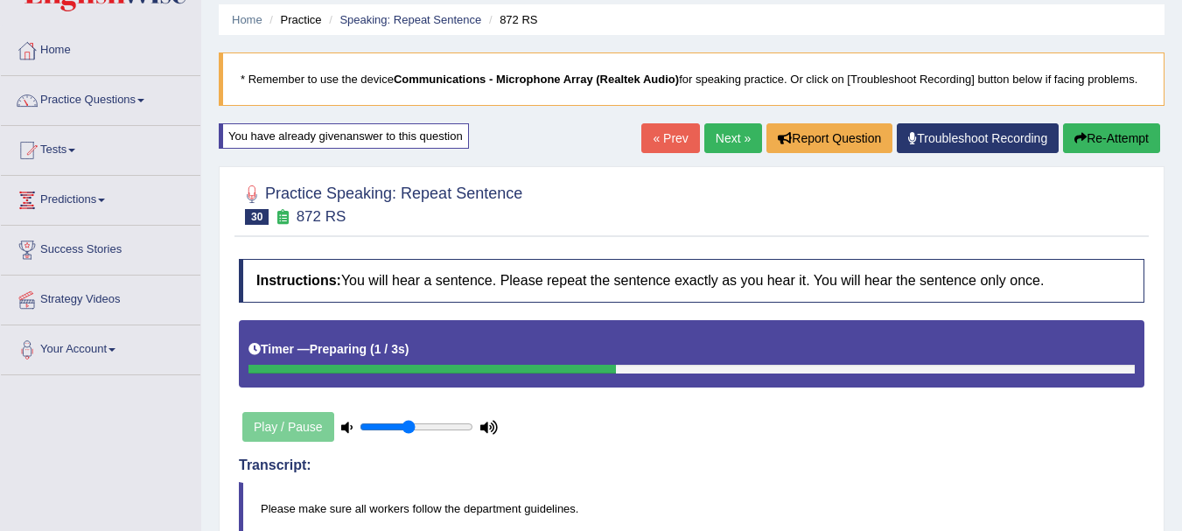
scroll to position [0, 0]
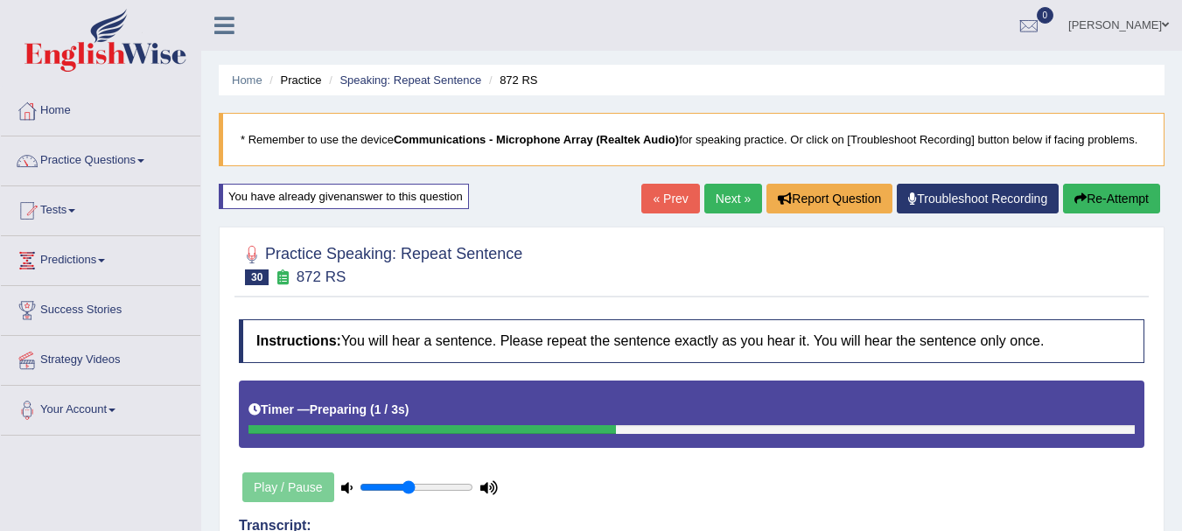
click at [715, 194] on link "Next »" at bounding box center [733, 199] width 58 height 30
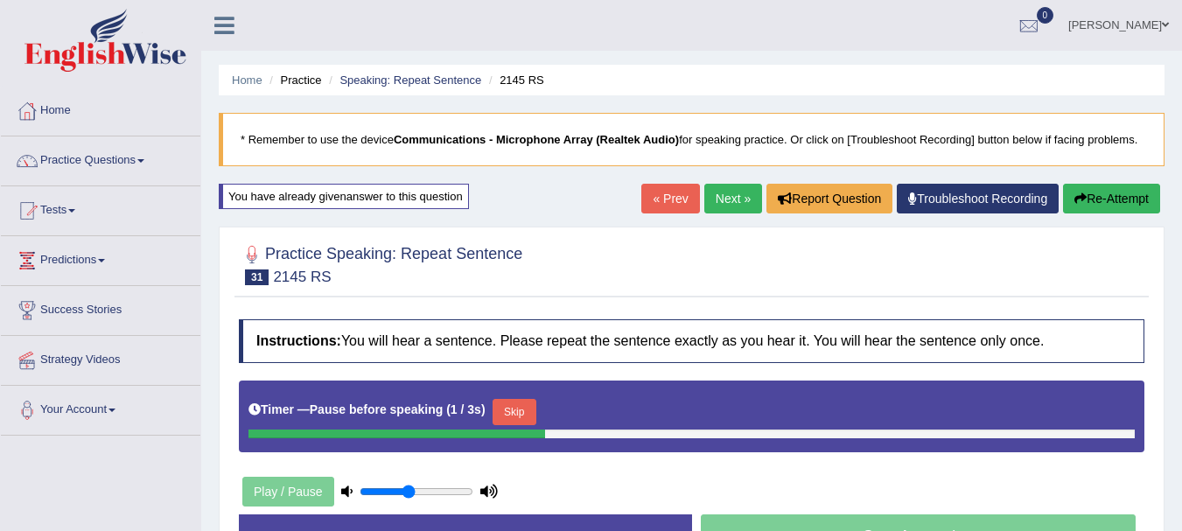
click at [722, 195] on link "Next »" at bounding box center [733, 199] width 58 height 30
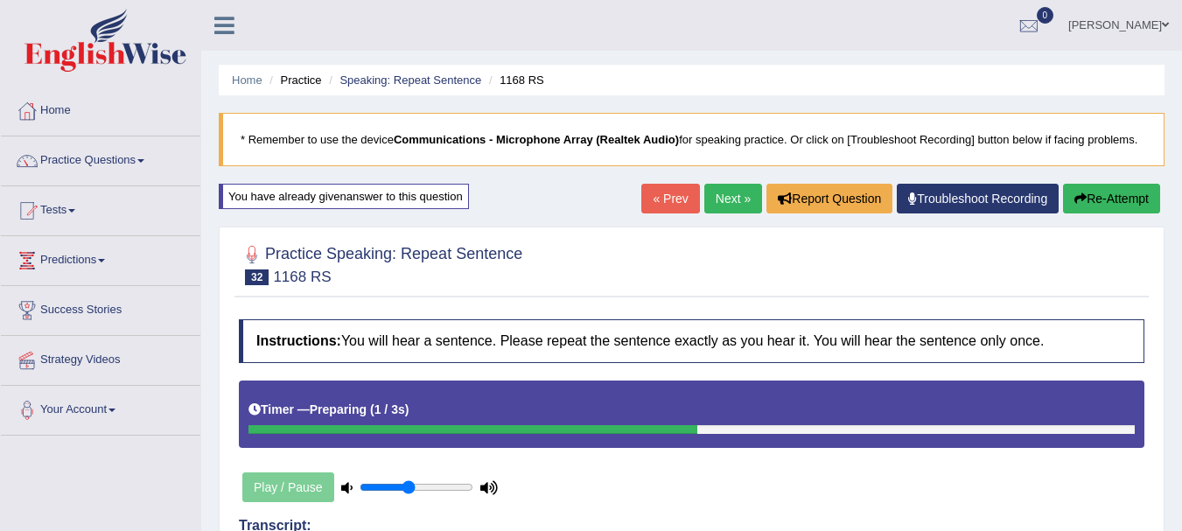
click at [708, 196] on link "Next »" at bounding box center [733, 199] width 58 height 30
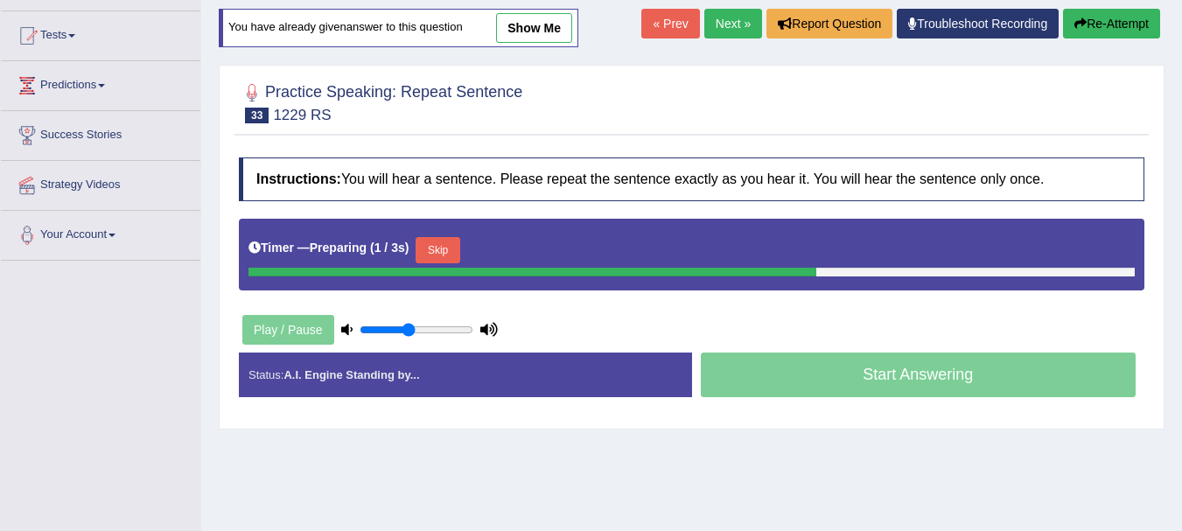
click at [542, 35] on link "show me" at bounding box center [534, 28] width 76 height 30
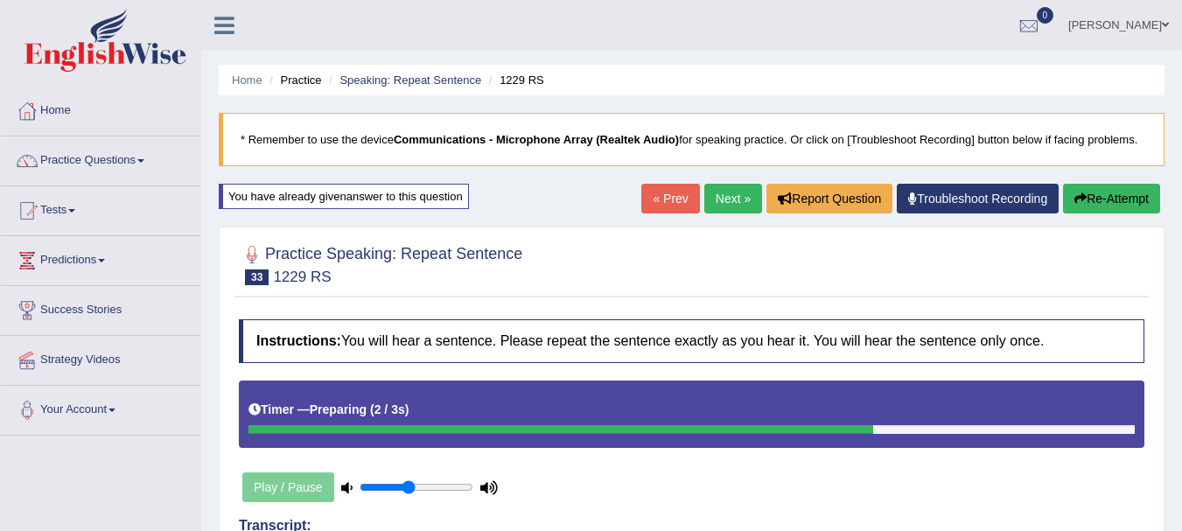
click at [722, 198] on link "Next »" at bounding box center [733, 199] width 58 height 30
click at [723, 196] on link "Next »" at bounding box center [733, 199] width 58 height 30
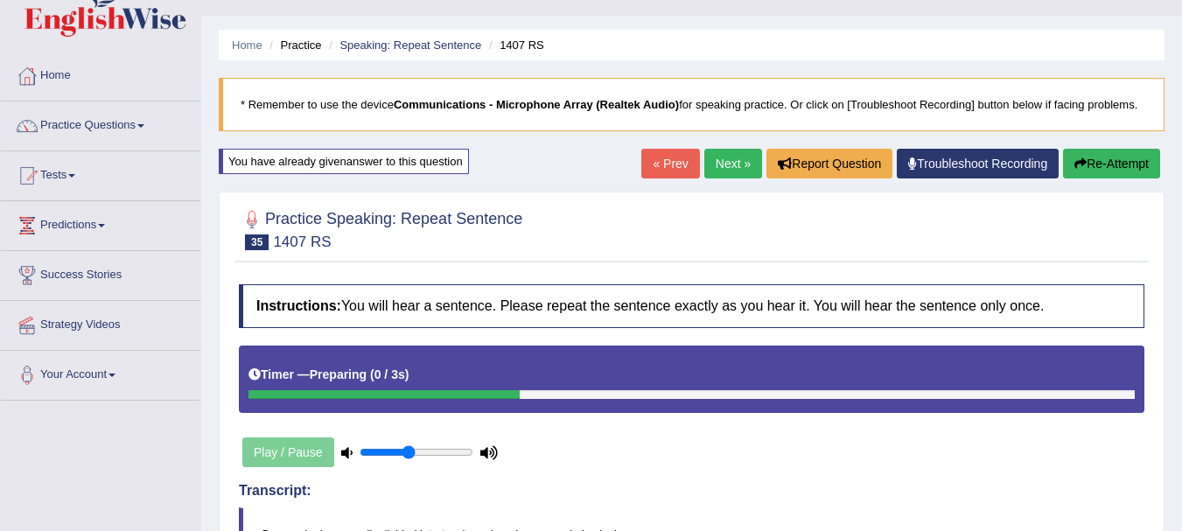
scroll to position [33, 0]
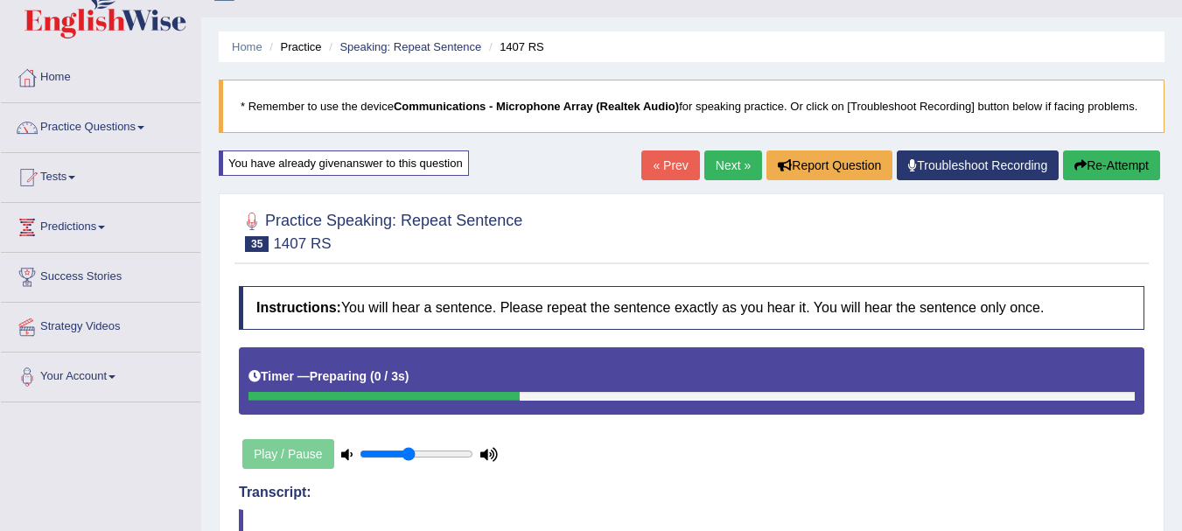
click at [722, 166] on link "Next »" at bounding box center [733, 166] width 58 height 30
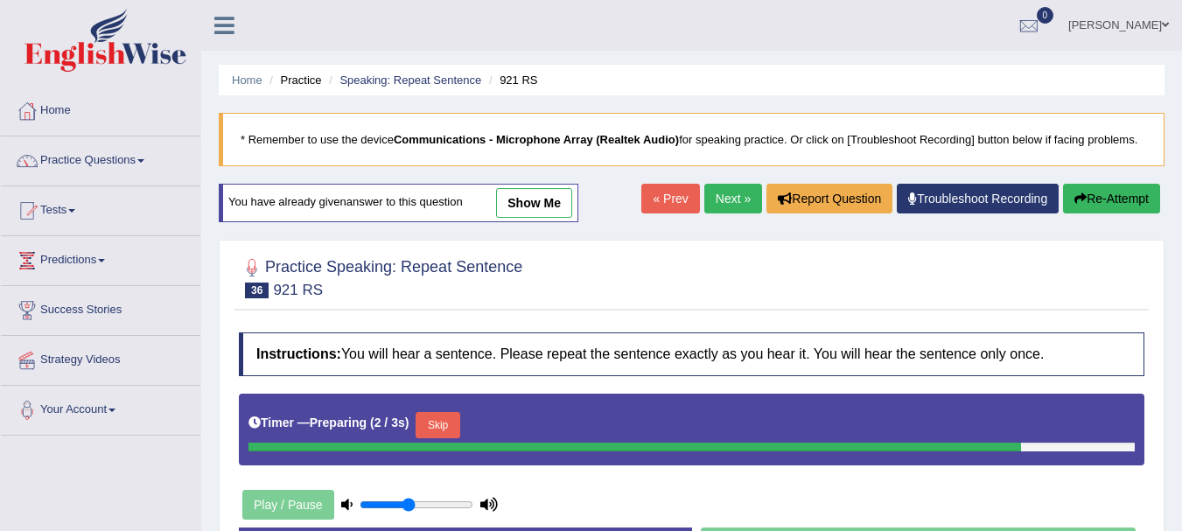
click at [524, 195] on link "show me" at bounding box center [534, 203] width 76 height 30
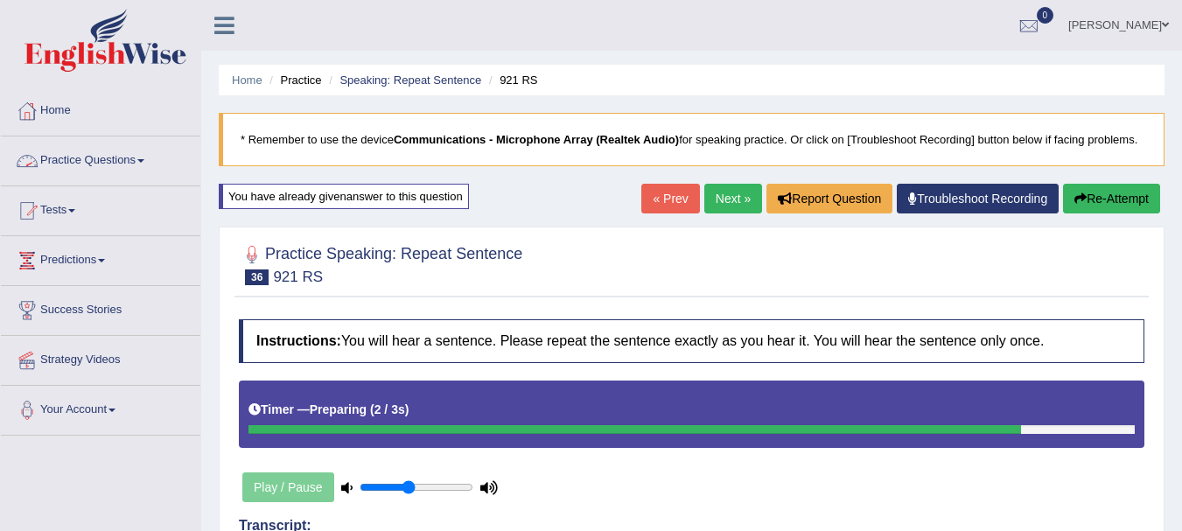
click at [104, 159] on link "Practice Questions" at bounding box center [101, 159] width 200 height 44
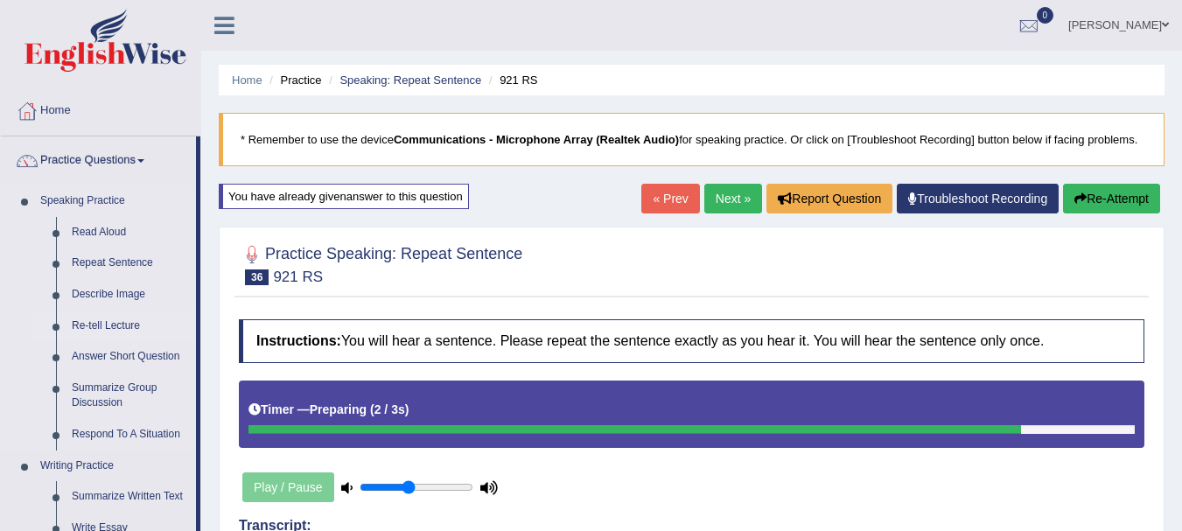
click at [85, 322] on link "Re-tell Lecture" at bounding box center [130, 327] width 132 height 32
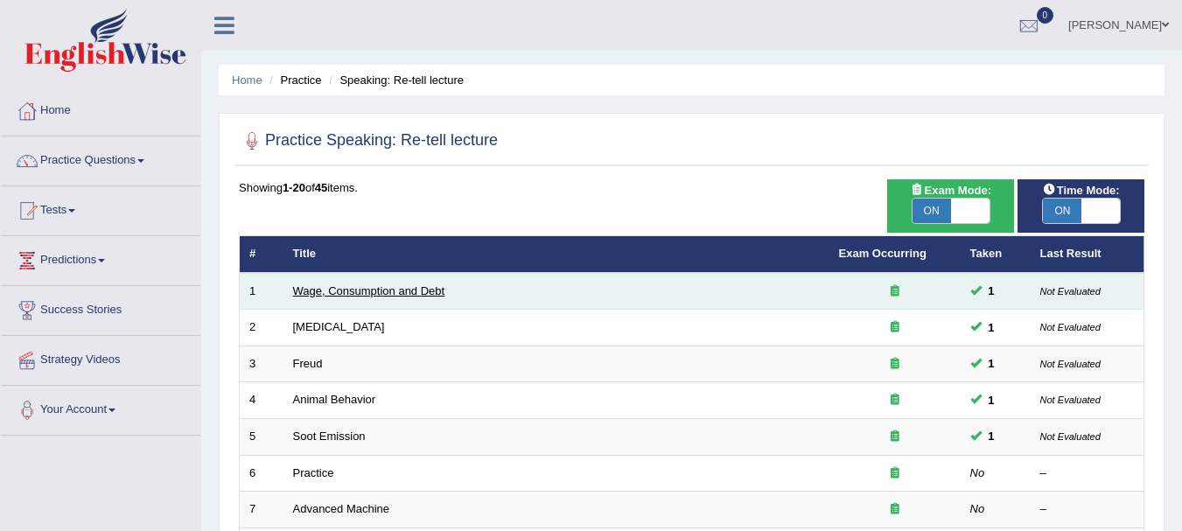
click at [346, 284] on link "Wage, Consumption and Debt" at bounding box center [369, 290] width 152 height 13
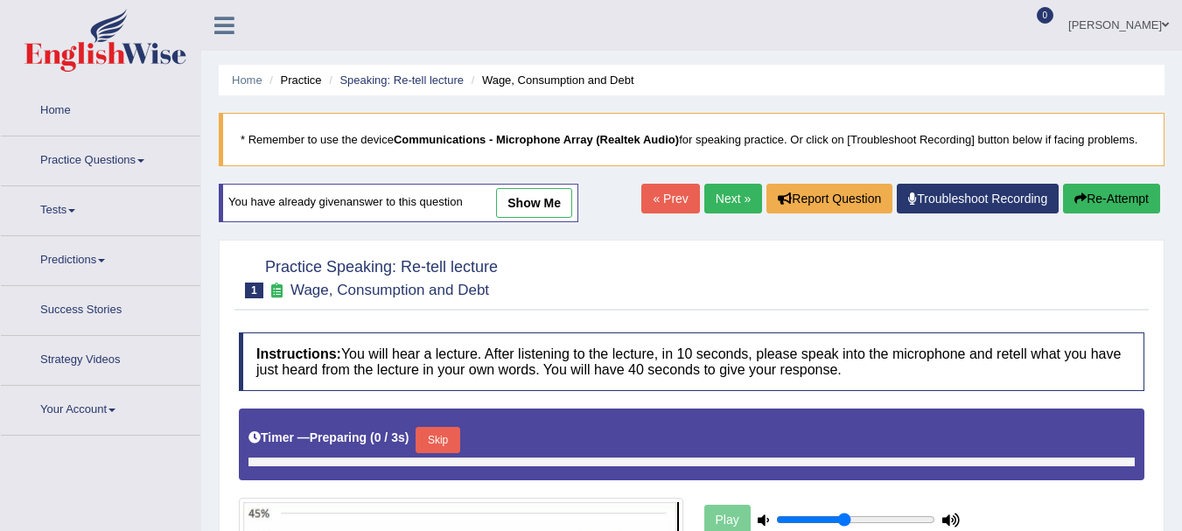
click at [499, 199] on span "show me" at bounding box center [517, 202] width 109 height 13
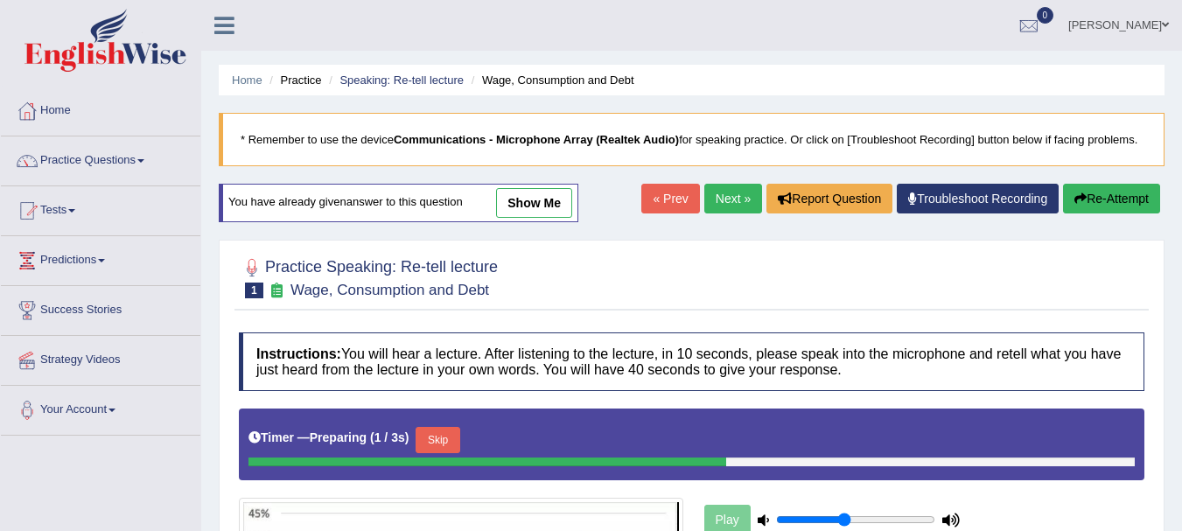
click at [507, 199] on link "show me" at bounding box center [534, 203] width 76 height 30
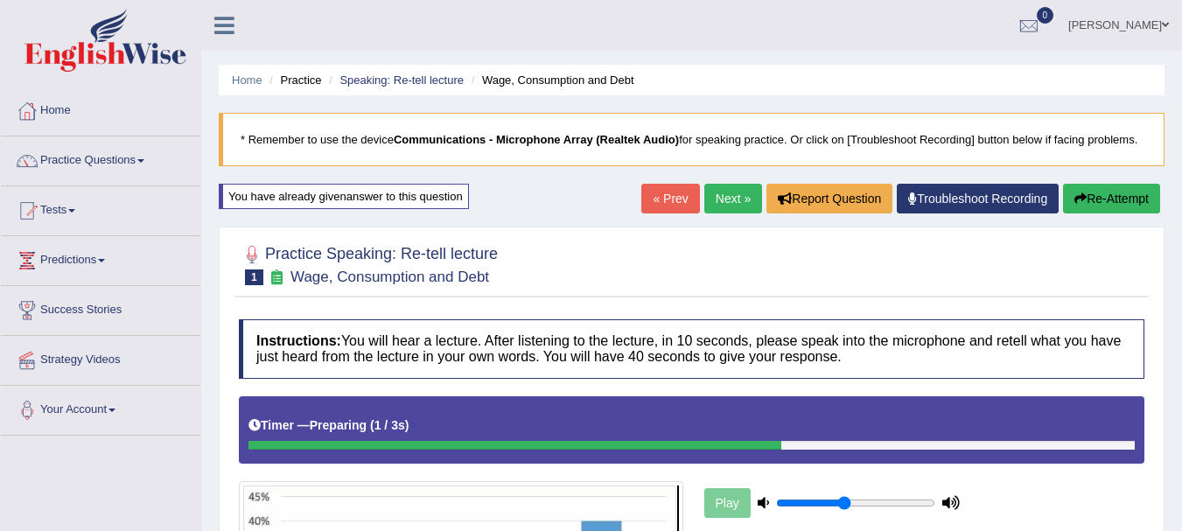
click at [651, 158] on blockquote "* Remember to use the device Communications - Microphone Array (Realtek Audio) …" at bounding box center [692, 139] width 946 height 53
click at [722, 192] on link "Next »" at bounding box center [733, 199] width 58 height 30
click at [718, 200] on link "Next »" at bounding box center [733, 199] width 58 height 30
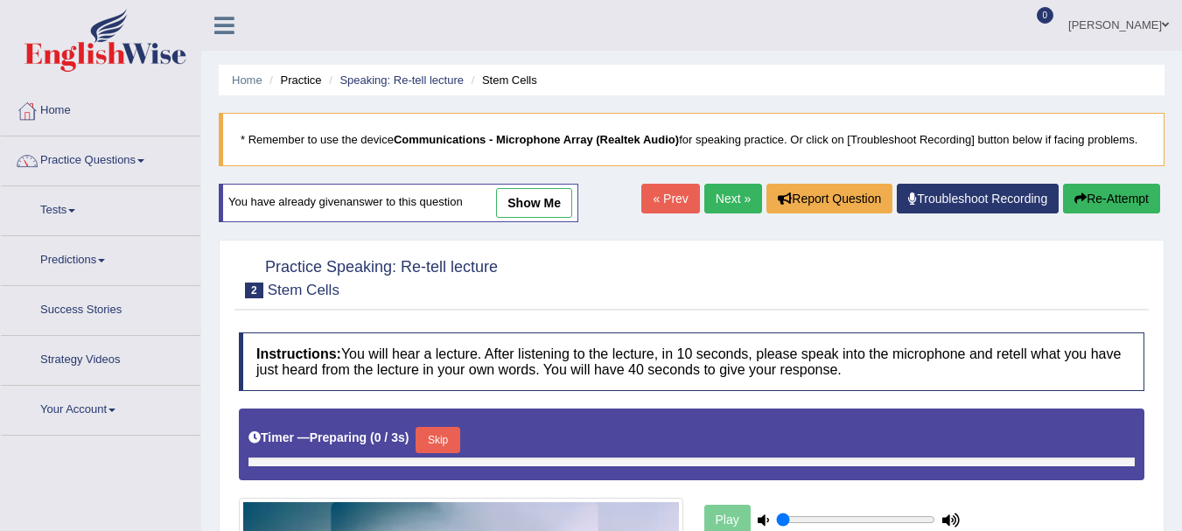
type input "0.45"
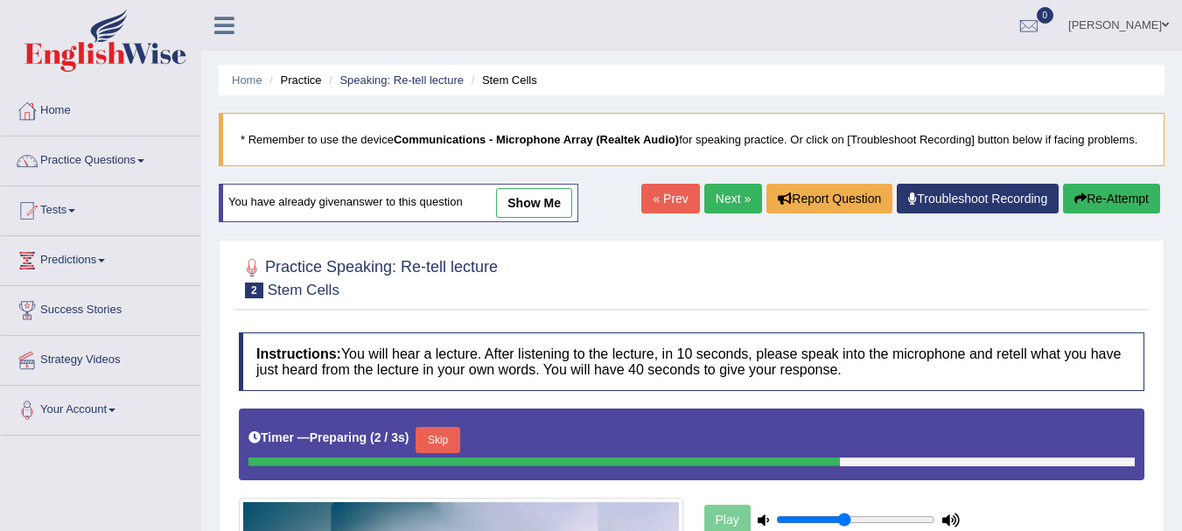
click at [519, 200] on link "show me" at bounding box center [534, 203] width 76 height 30
click at [519, 200] on div "Home Practice Speaking: Re-tell lecture Stem Cells * Remember to use the device…" at bounding box center [691, 437] width 981 height 875
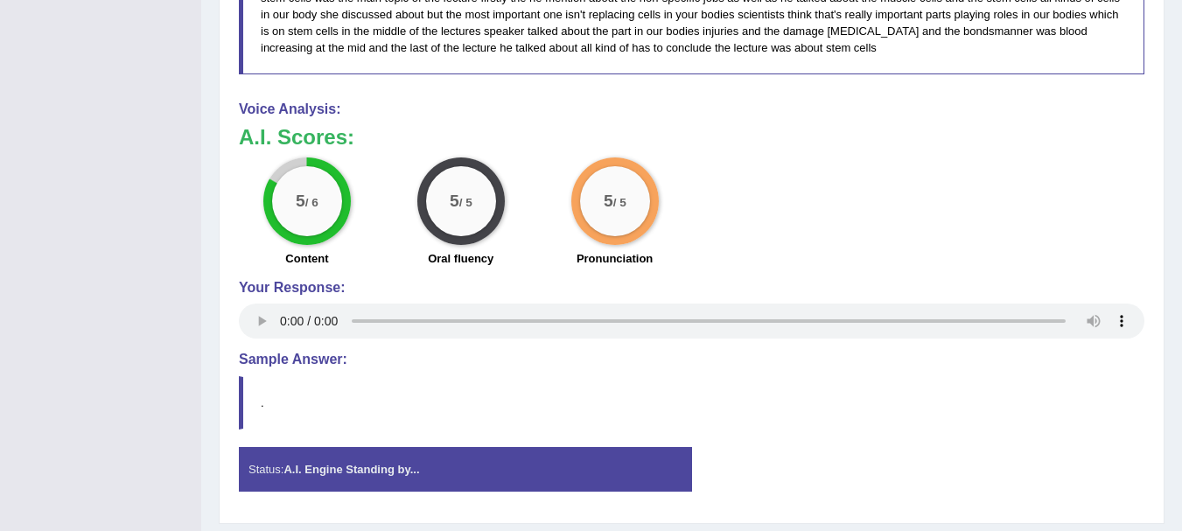
scroll to position [1100, 0]
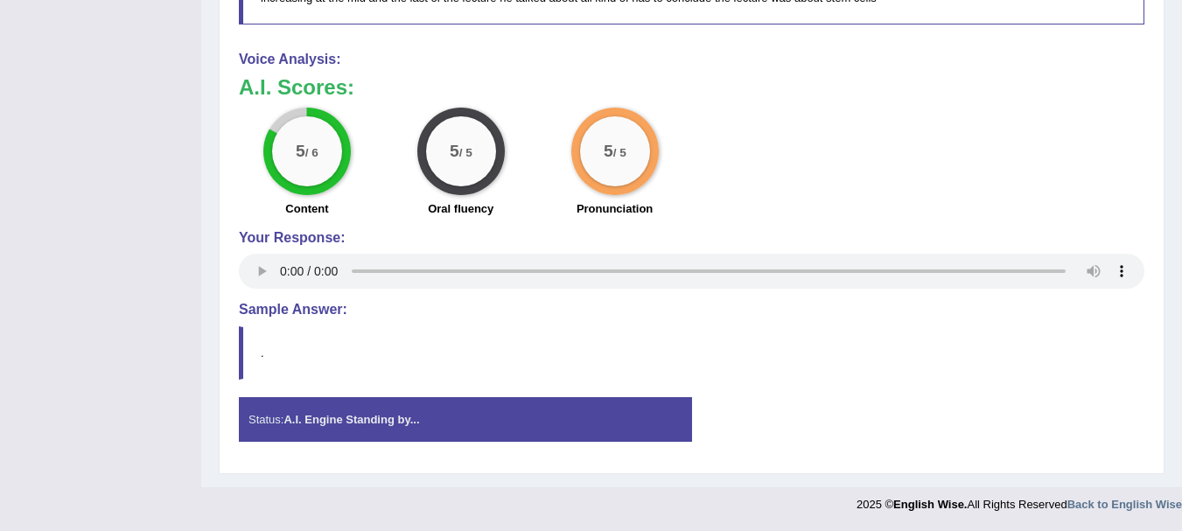
click at [258, 316] on h4 "Sample Answer:" at bounding box center [692, 310] width 906 height 16
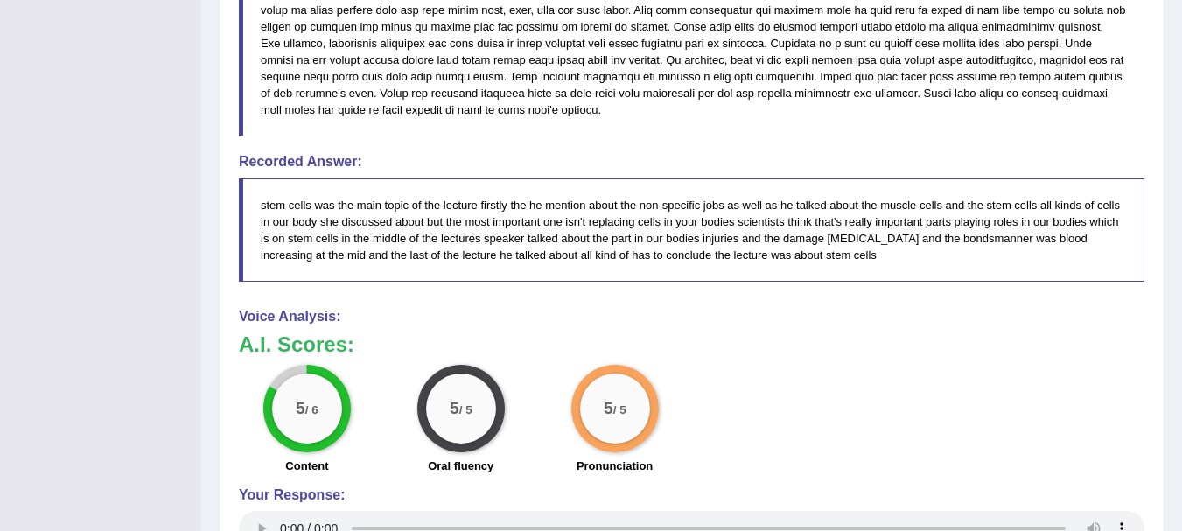
scroll to position [837, 0]
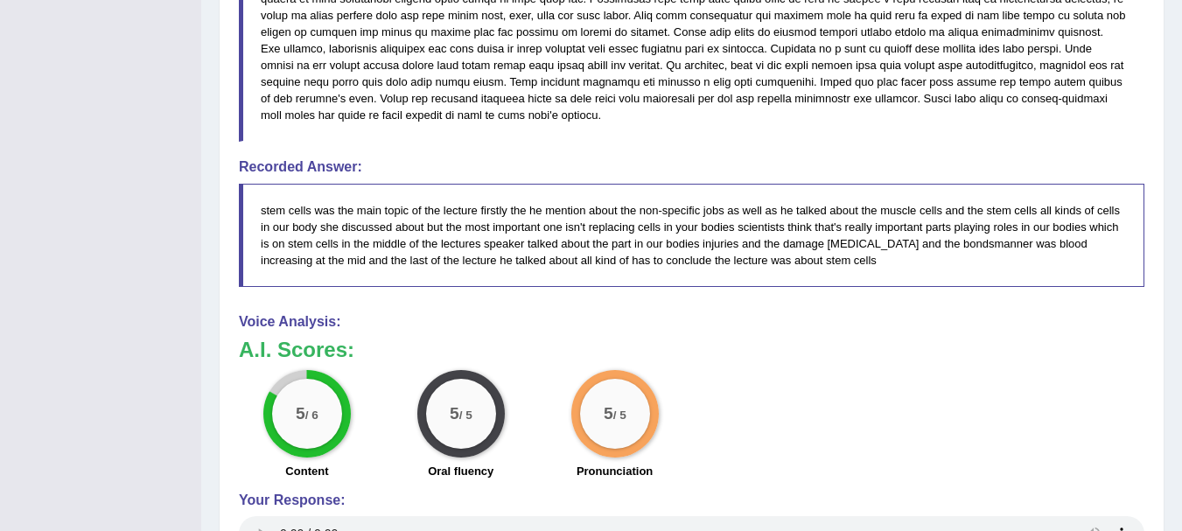
click at [260, 269] on blockquote "stem cells was the main topic of the lecture firstly the he mention about the n…" at bounding box center [692, 235] width 906 height 103
click at [651, 311] on div "Instructions: You will hear a lecture. After listening to the lecture, in 10 se…" at bounding box center [692, 100] width 914 height 1254
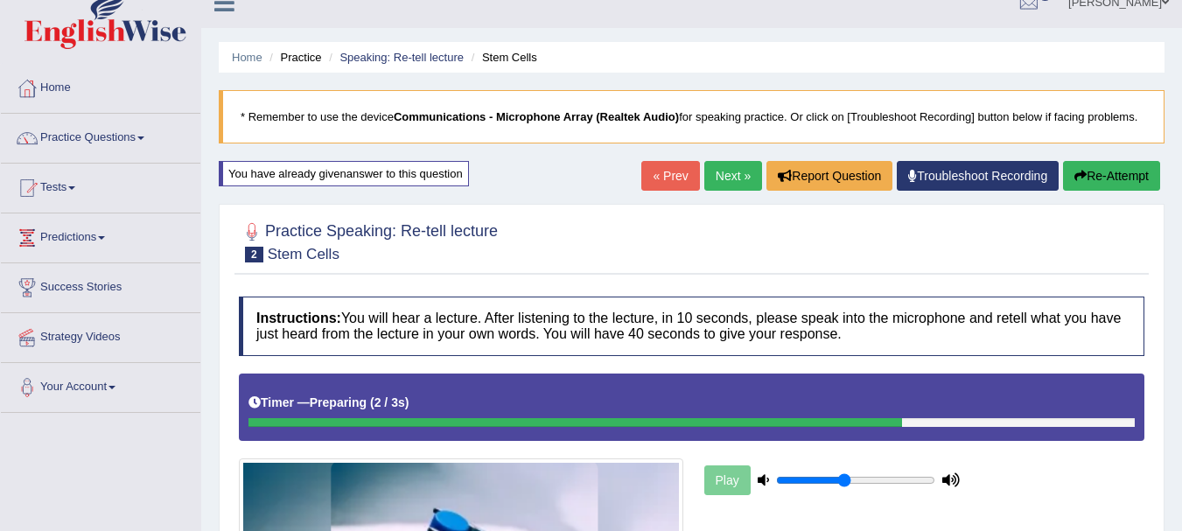
scroll to position [0, 0]
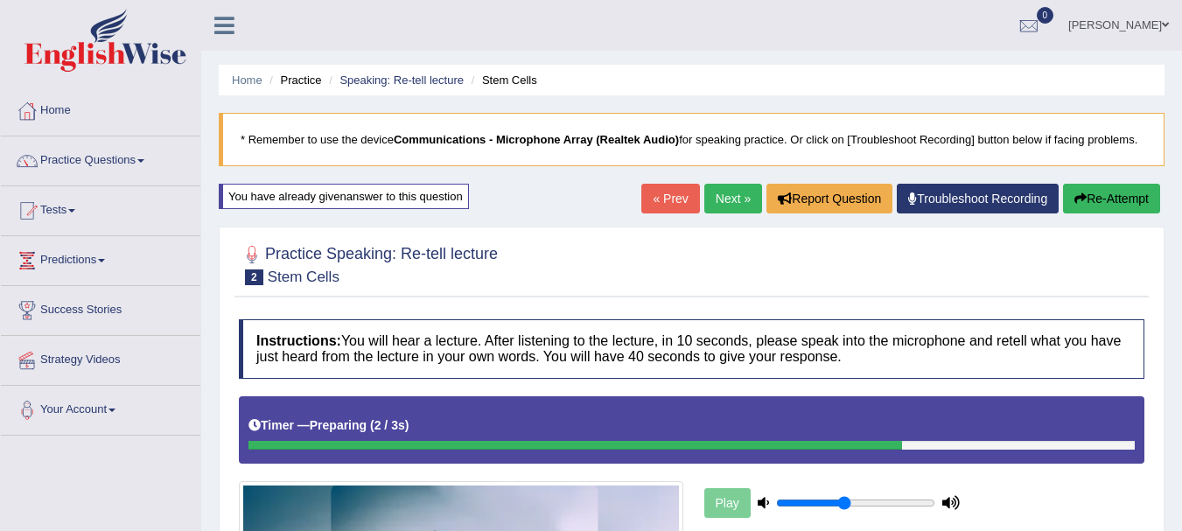
click at [111, 155] on link "Practice Questions" at bounding box center [101, 159] width 200 height 44
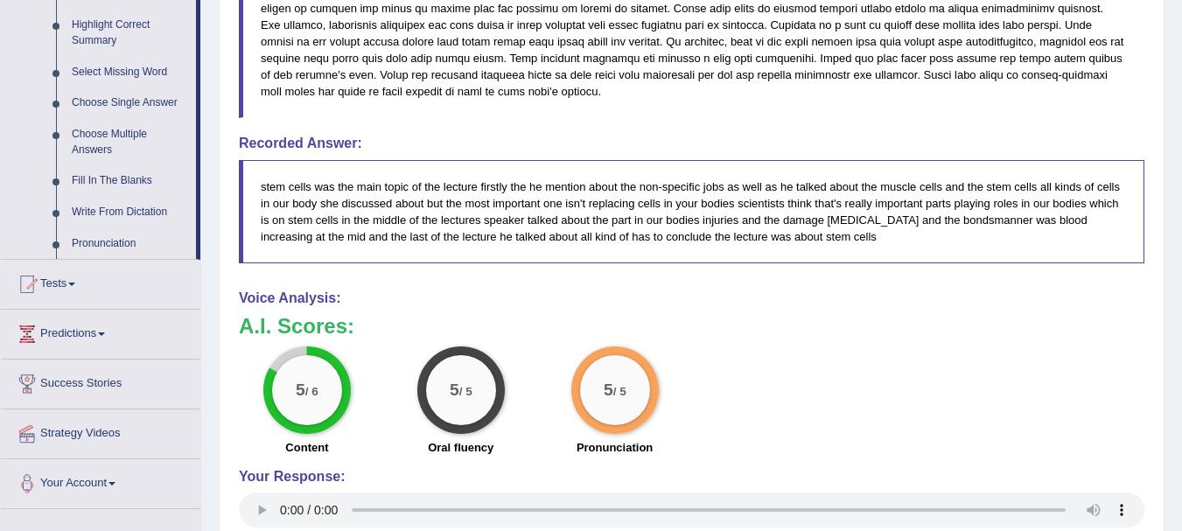
scroll to position [1100, 0]
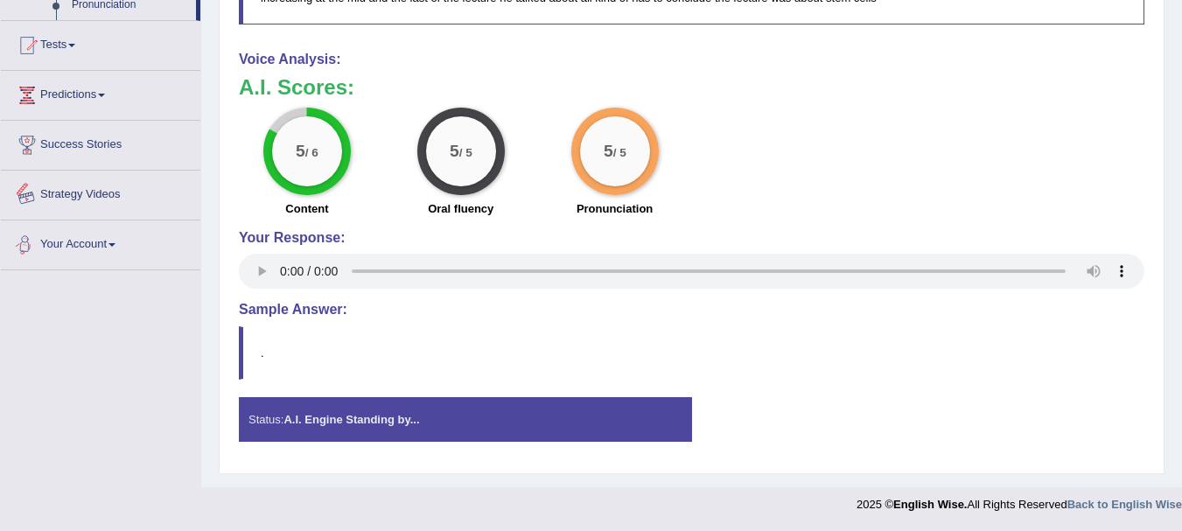
click at [165, 172] on link "Strategy Videos" at bounding box center [101, 193] width 200 height 44
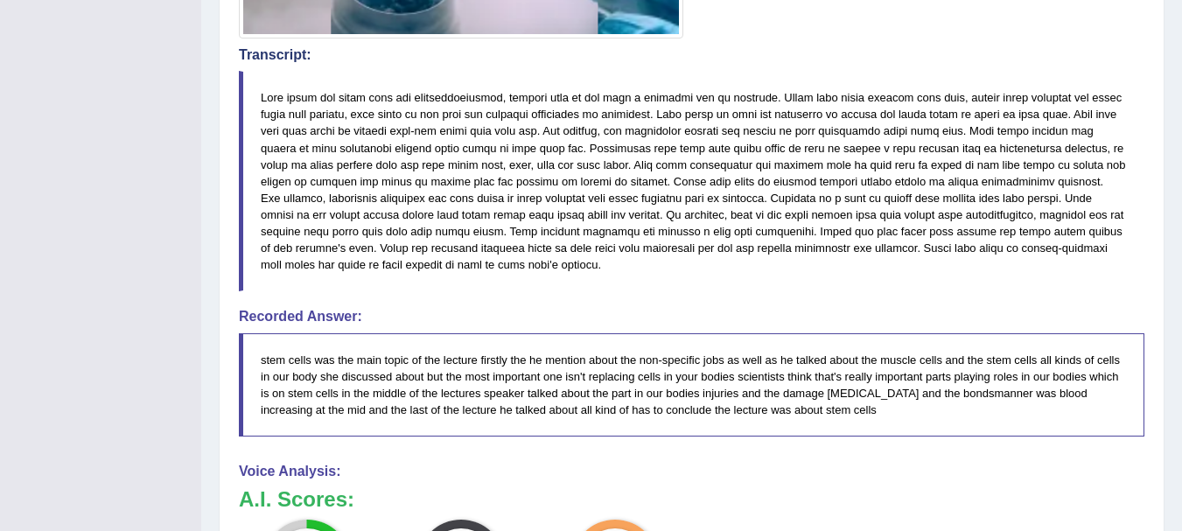
scroll to position [751, 0]
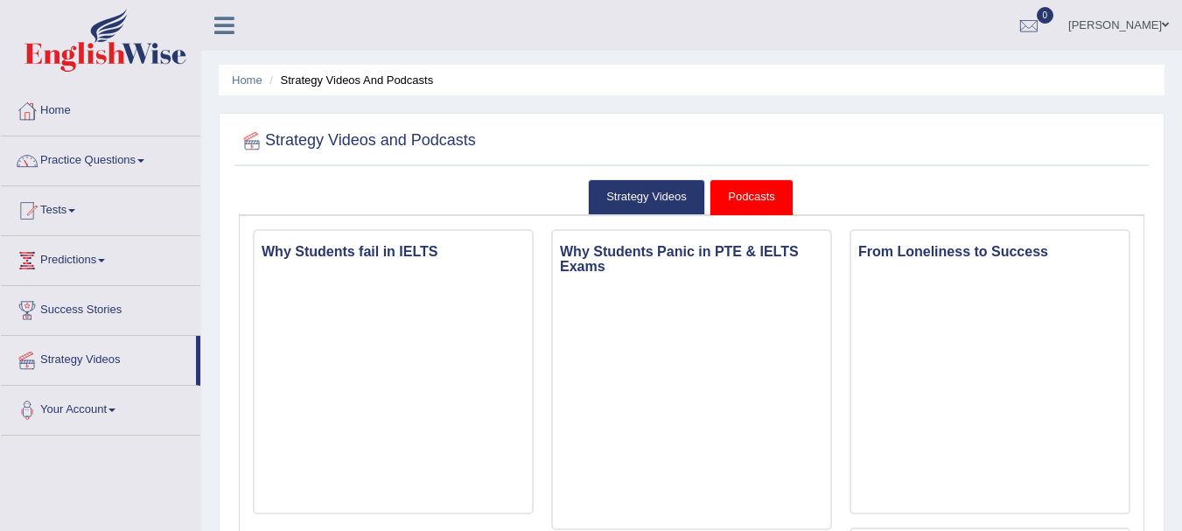
click at [149, 298] on link "Success Stories" at bounding box center [101, 308] width 200 height 44
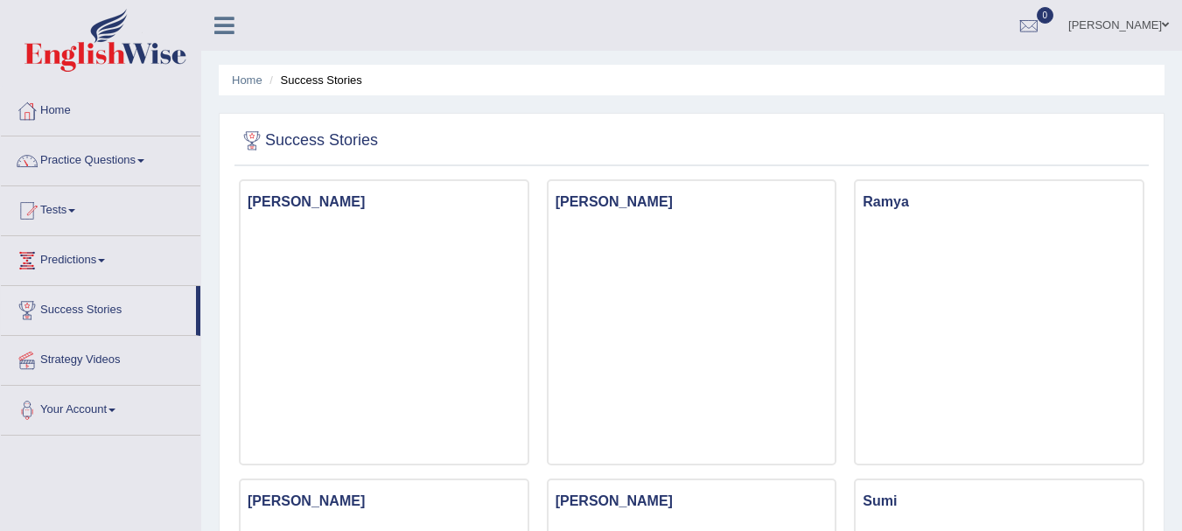
click at [149, 298] on link "Success Stories" at bounding box center [98, 308] width 195 height 44
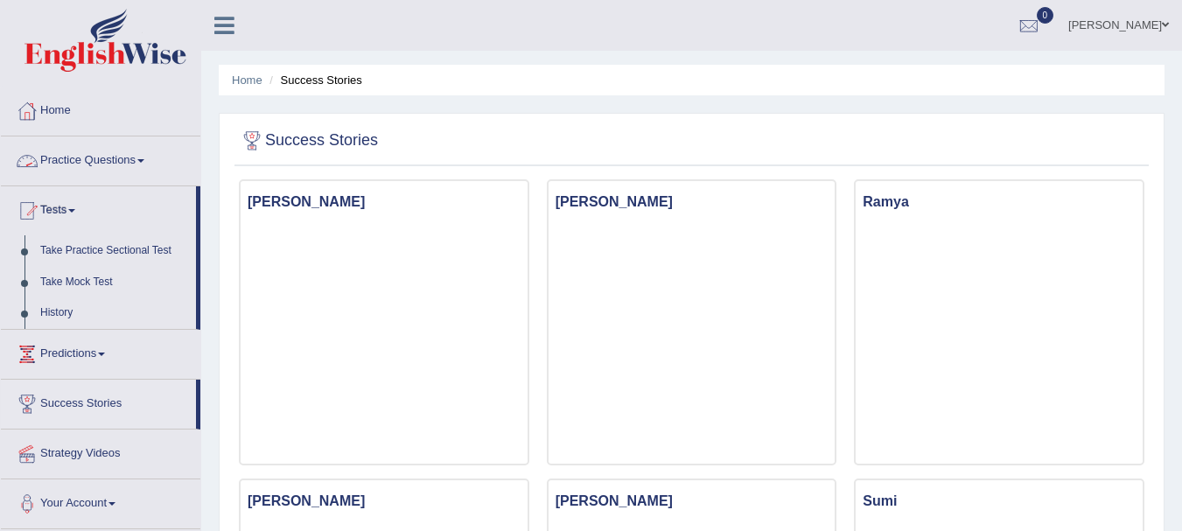
click at [93, 152] on link "Practice Questions" at bounding box center [101, 159] width 200 height 44
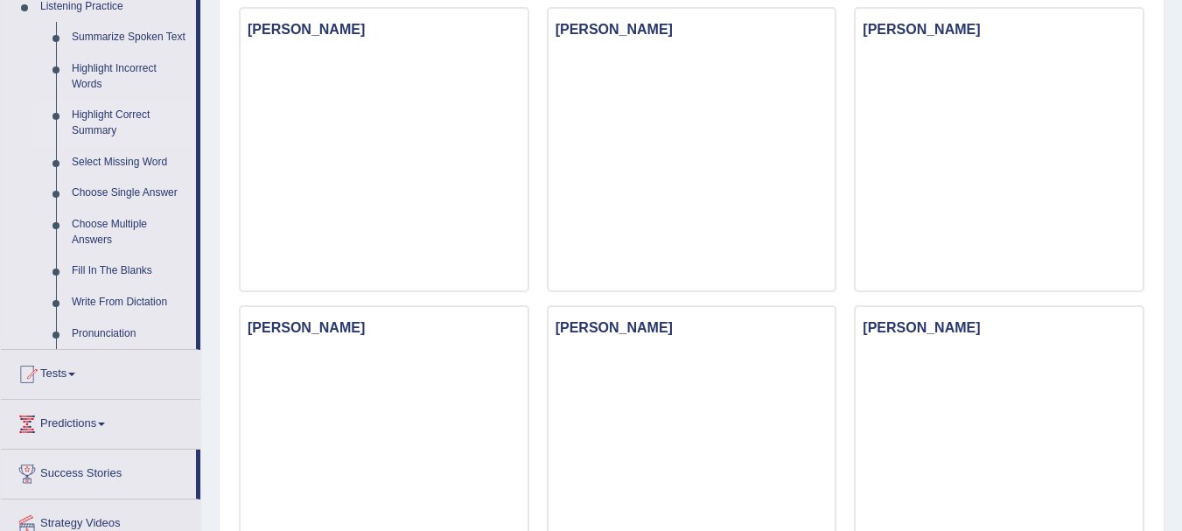
scroll to position [788, 0]
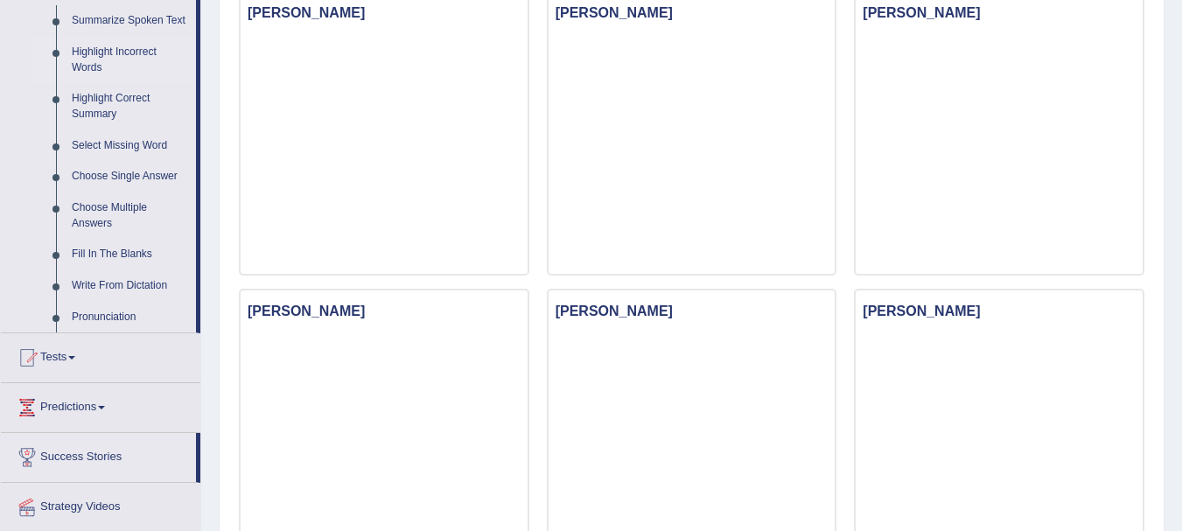
click at [123, 55] on link "Highlight Incorrect Words" at bounding box center [130, 60] width 132 height 46
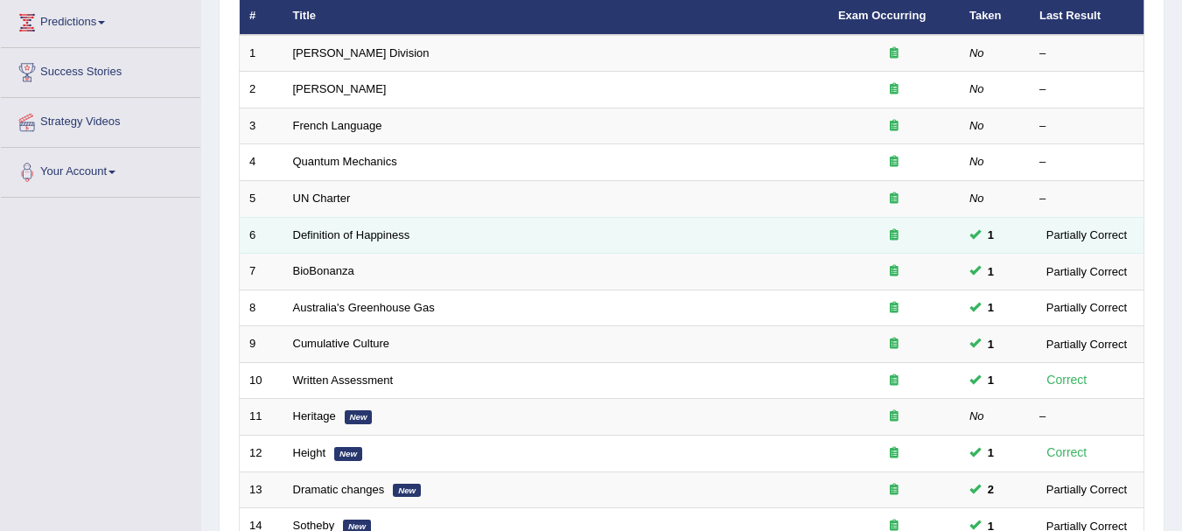
scroll to position [263, 0]
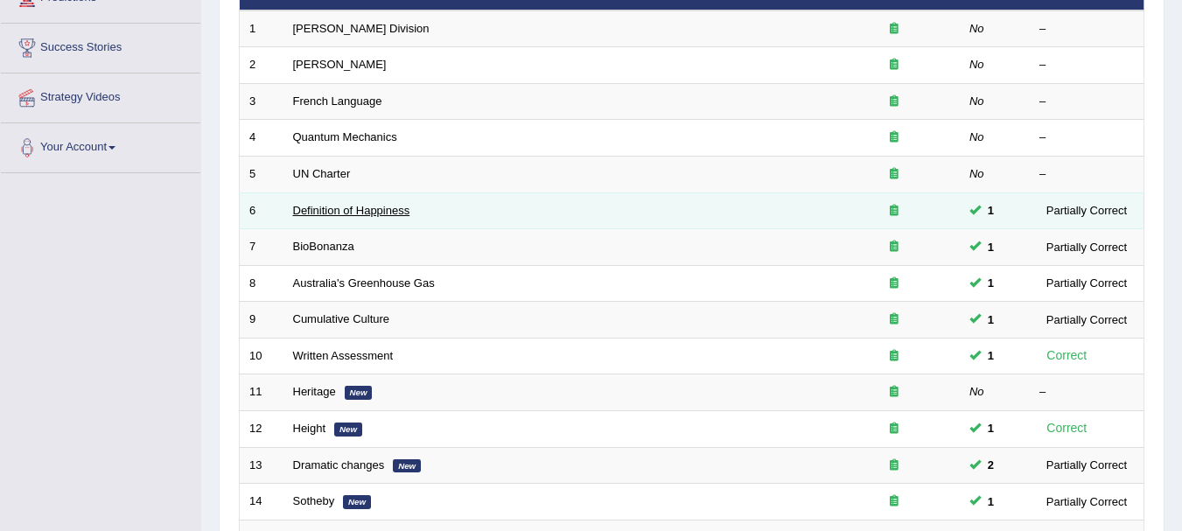
click at [375, 211] on link "Definition of Happiness" at bounding box center [351, 210] width 117 height 13
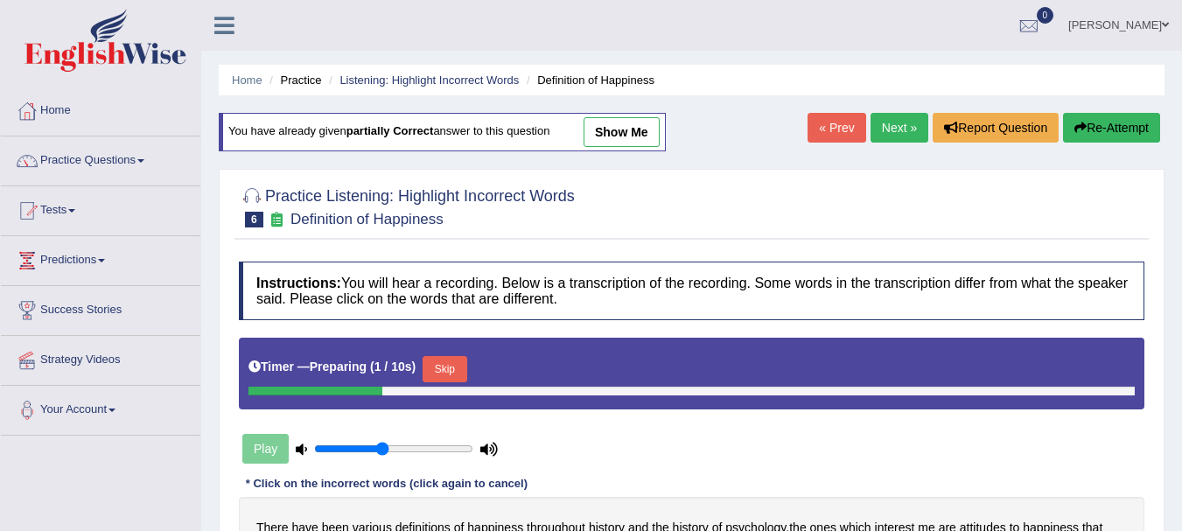
drag, startPoint x: 0, startPoint y: 0, endPoint x: 616, endPoint y: 133, distance: 630.2
click at [616, 133] on link "show me" at bounding box center [622, 132] width 76 height 30
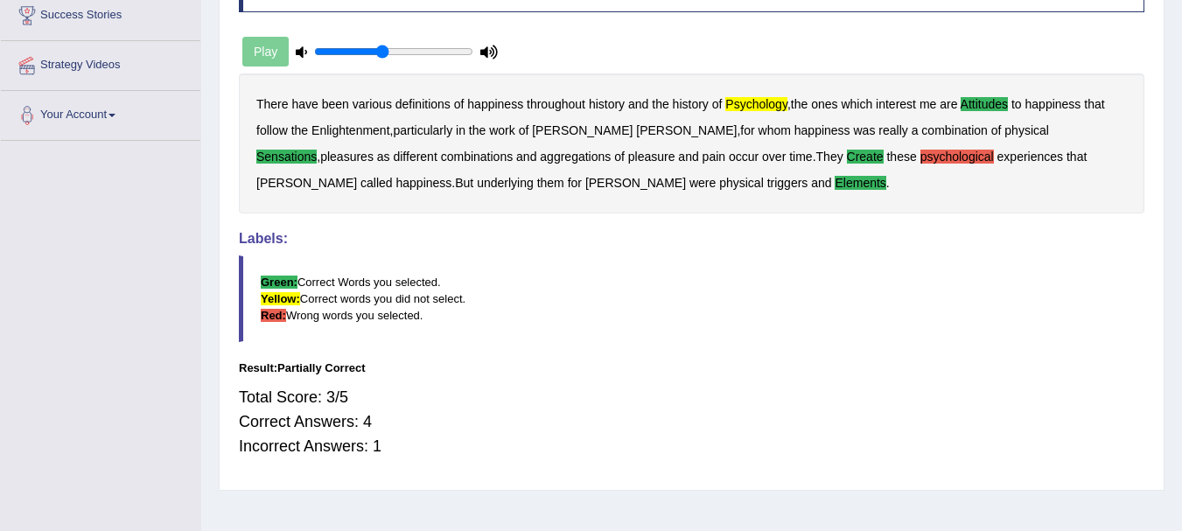
scroll to position [38, 0]
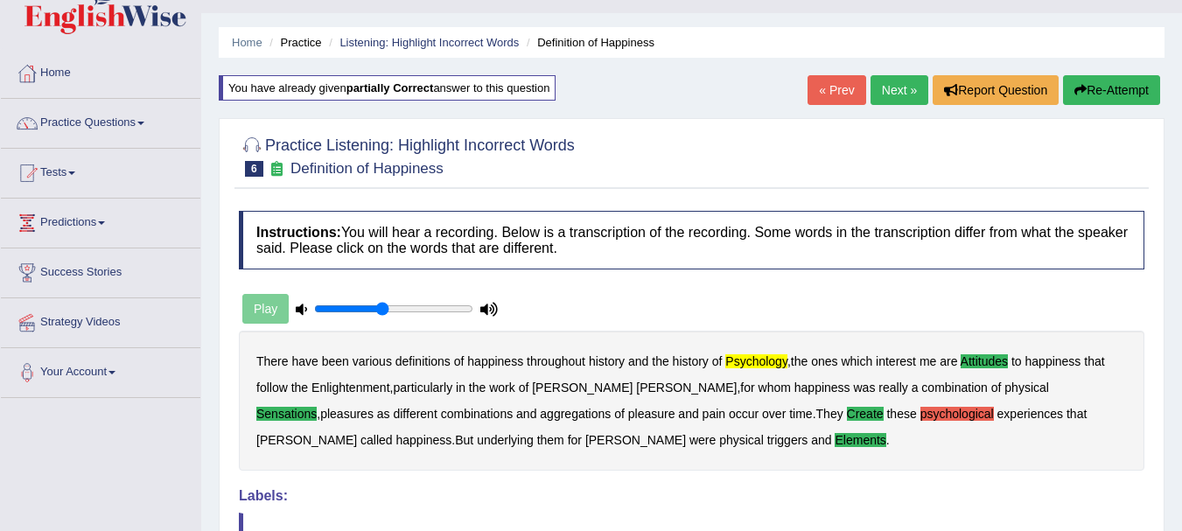
click at [893, 88] on link "Next »" at bounding box center [900, 90] width 58 height 30
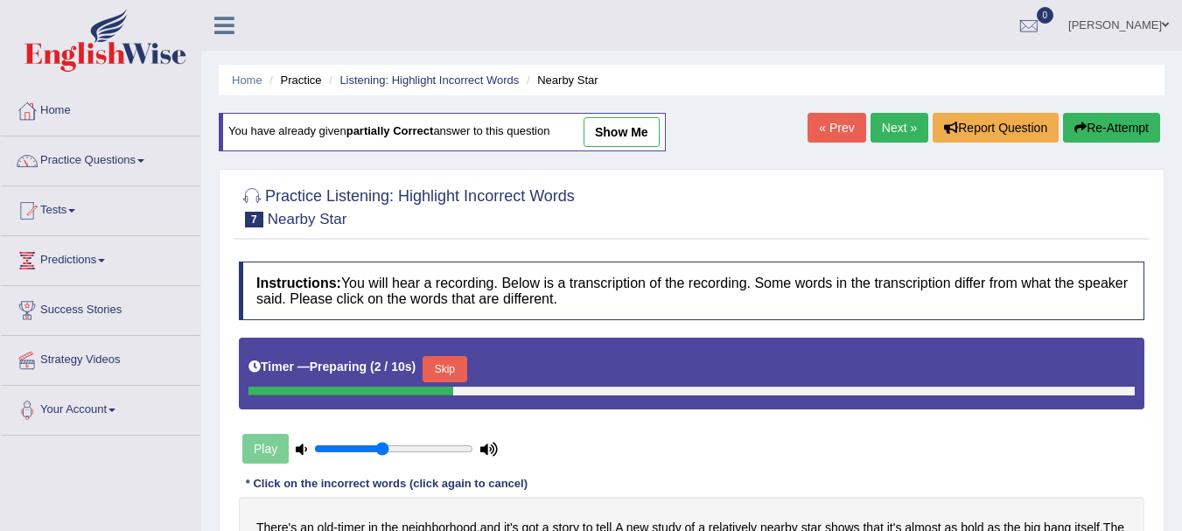
click at [643, 133] on link "show me" at bounding box center [622, 132] width 76 height 30
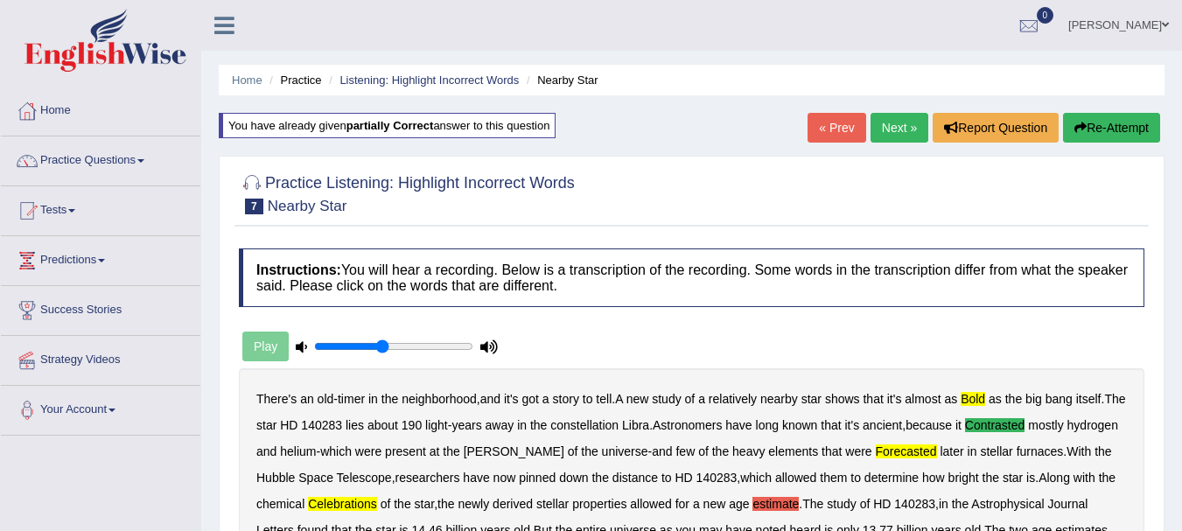
click at [881, 125] on link "Next »" at bounding box center [900, 128] width 58 height 30
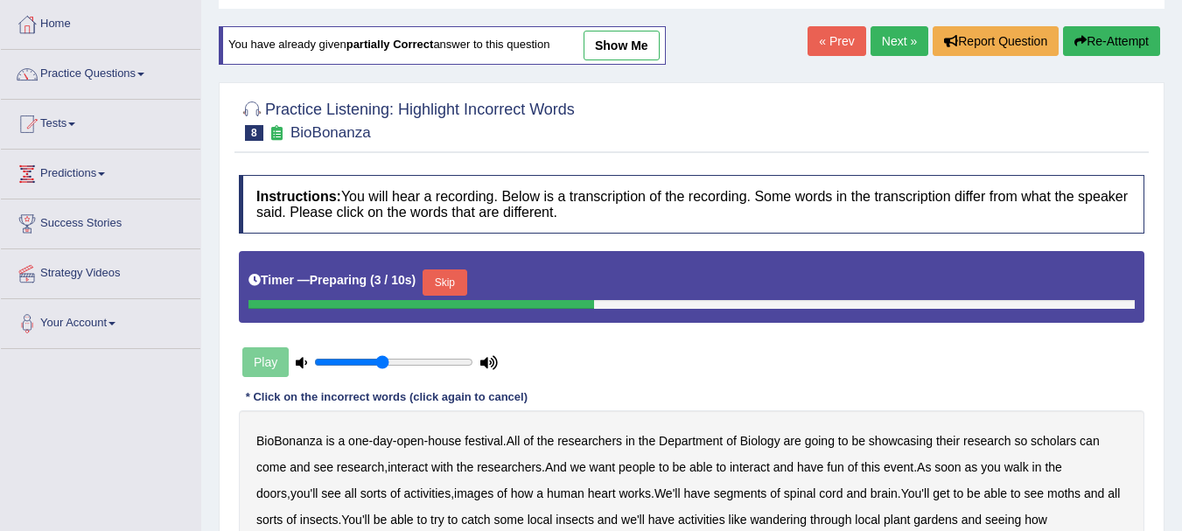
scroll to position [88, 0]
click at [644, 141] on div at bounding box center [692, 118] width 906 height 53
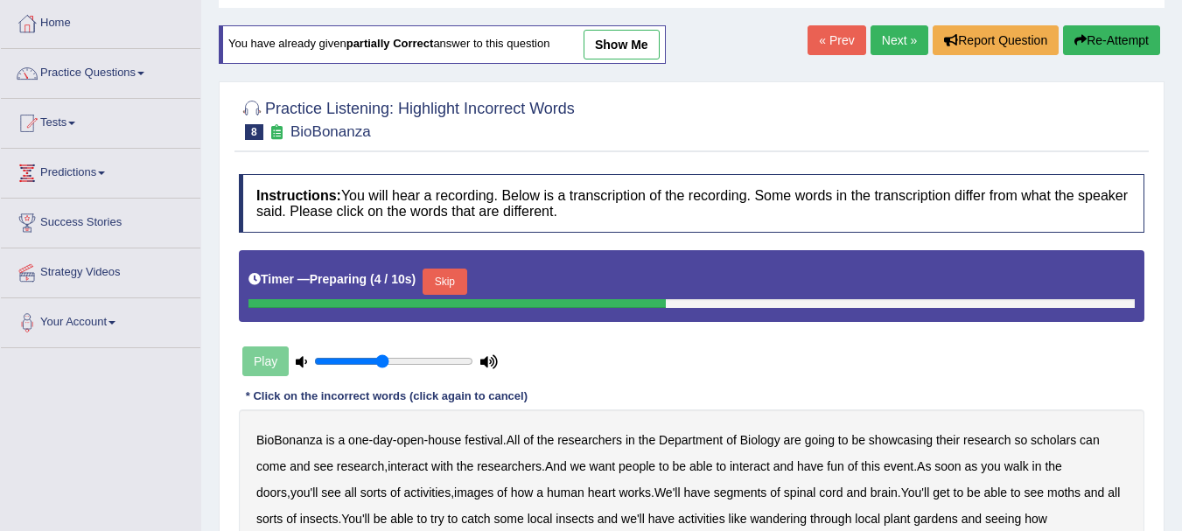
click at [642, 134] on div at bounding box center [692, 118] width 906 height 53
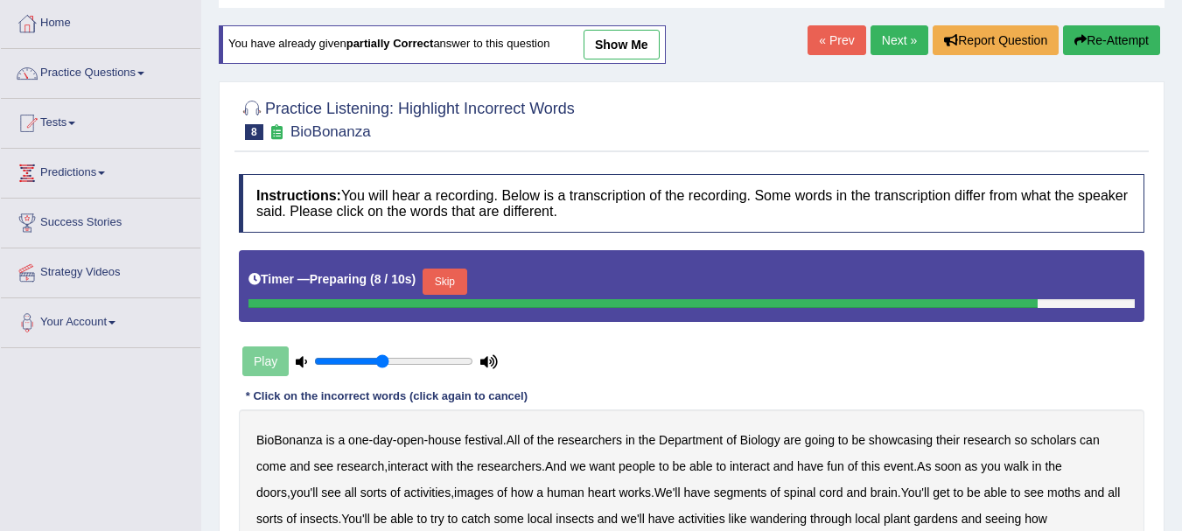
click at [642, 46] on link "show me" at bounding box center [622, 45] width 76 height 30
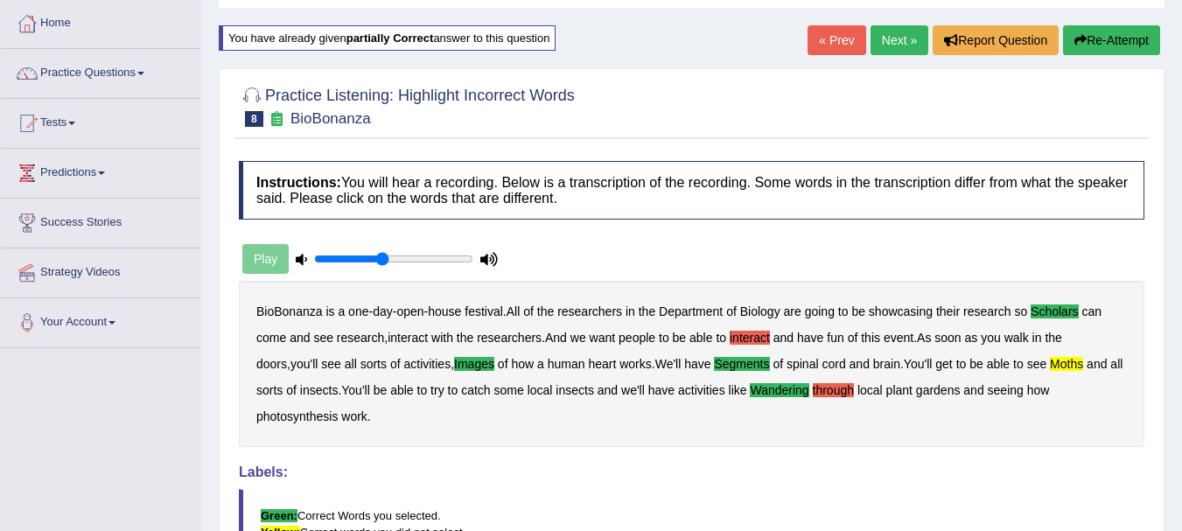
click at [832, 448] on div "Instructions: You will hear a recording. Below is a transcription of the record…" at bounding box center [692, 433] width 914 height 563
click at [78, 74] on link "Practice Questions" at bounding box center [101, 71] width 200 height 44
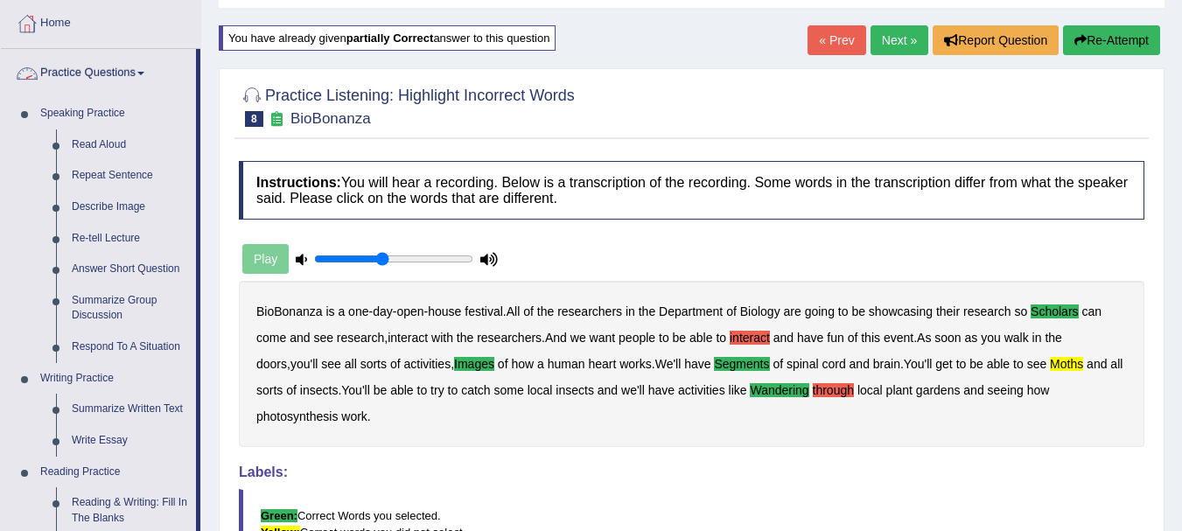
click at [82, 70] on link "Practice Questions" at bounding box center [98, 71] width 195 height 44
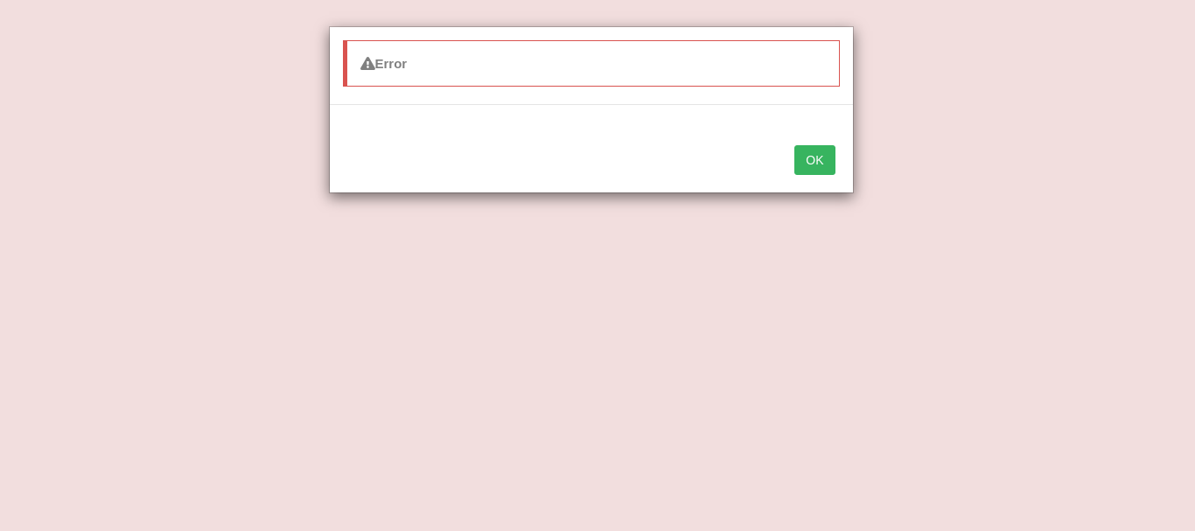
click at [813, 155] on button "OK" at bounding box center [815, 160] width 40 height 30
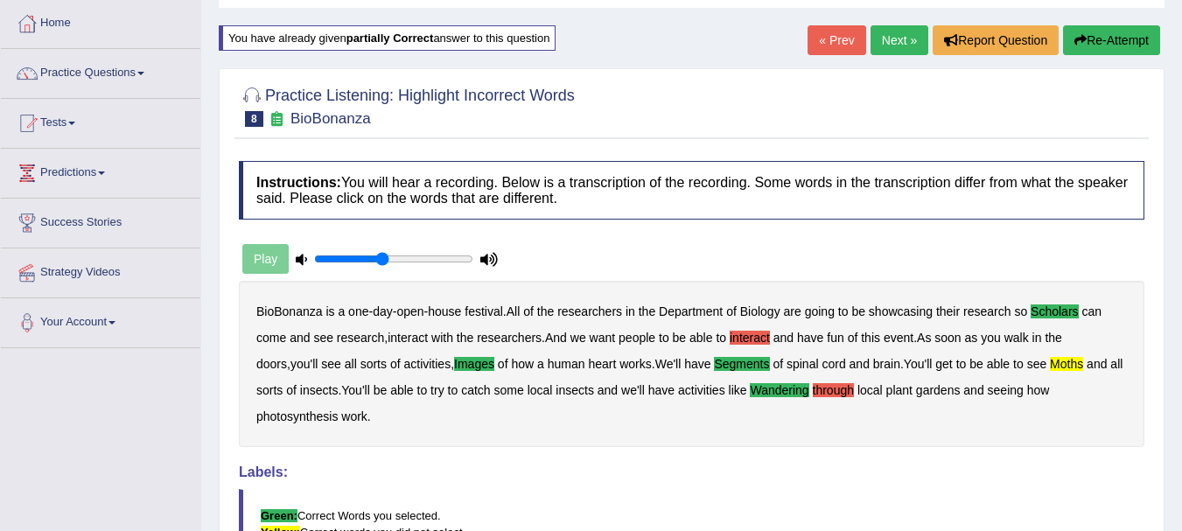
click at [795, 122] on div at bounding box center [692, 105] width 906 height 53
click at [82, 73] on link "Practice Questions" at bounding box center [101, 71] width 200 height 44
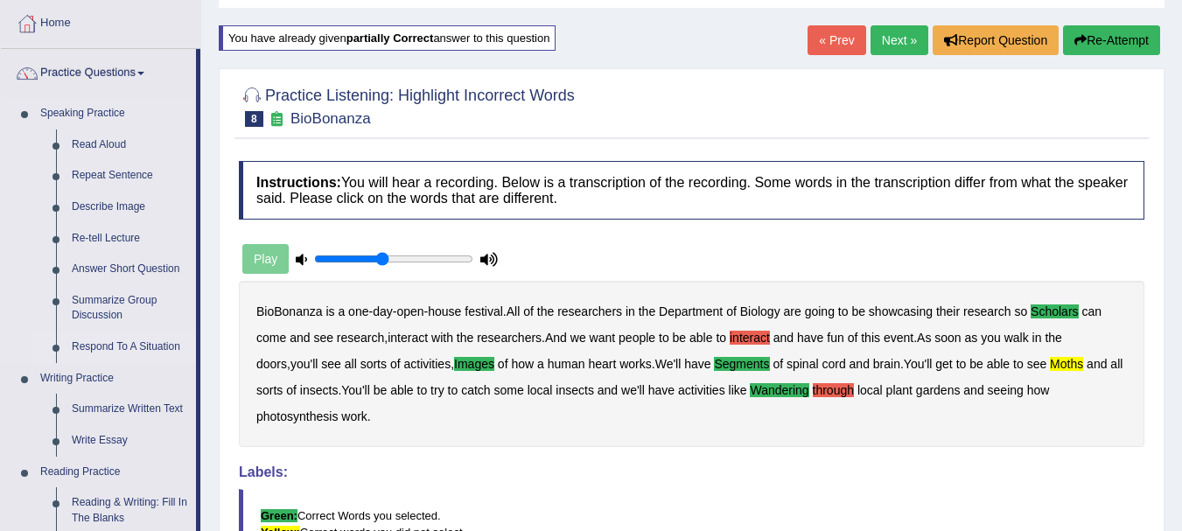
click at [113, 346] on link "Respond To A Situation" at bounding box center [130, 348] width 132 height 32
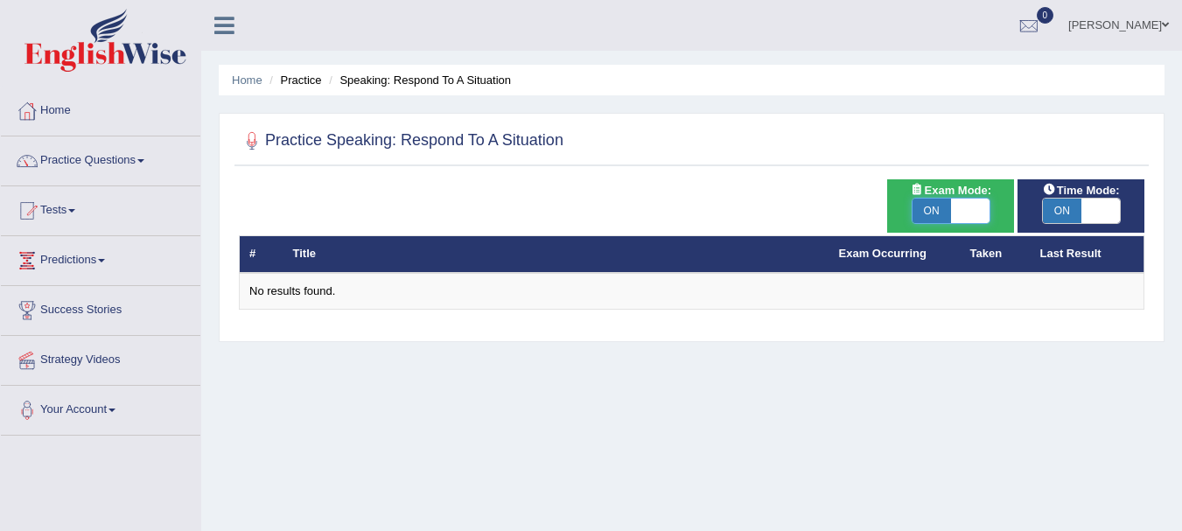
click at [962, 215] on span at bounding box center [970, 211] width 39 height 25
checkbox input "false"
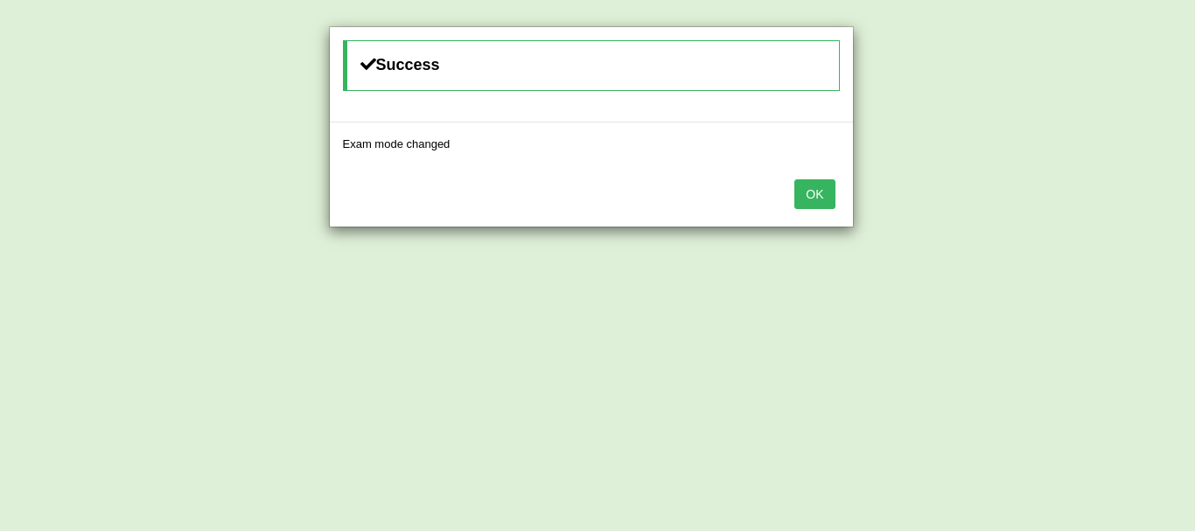
click at [822, 193] on button "OK" at bounding box center [815, 194] width 40 height 30
